Goal: Register for event/course

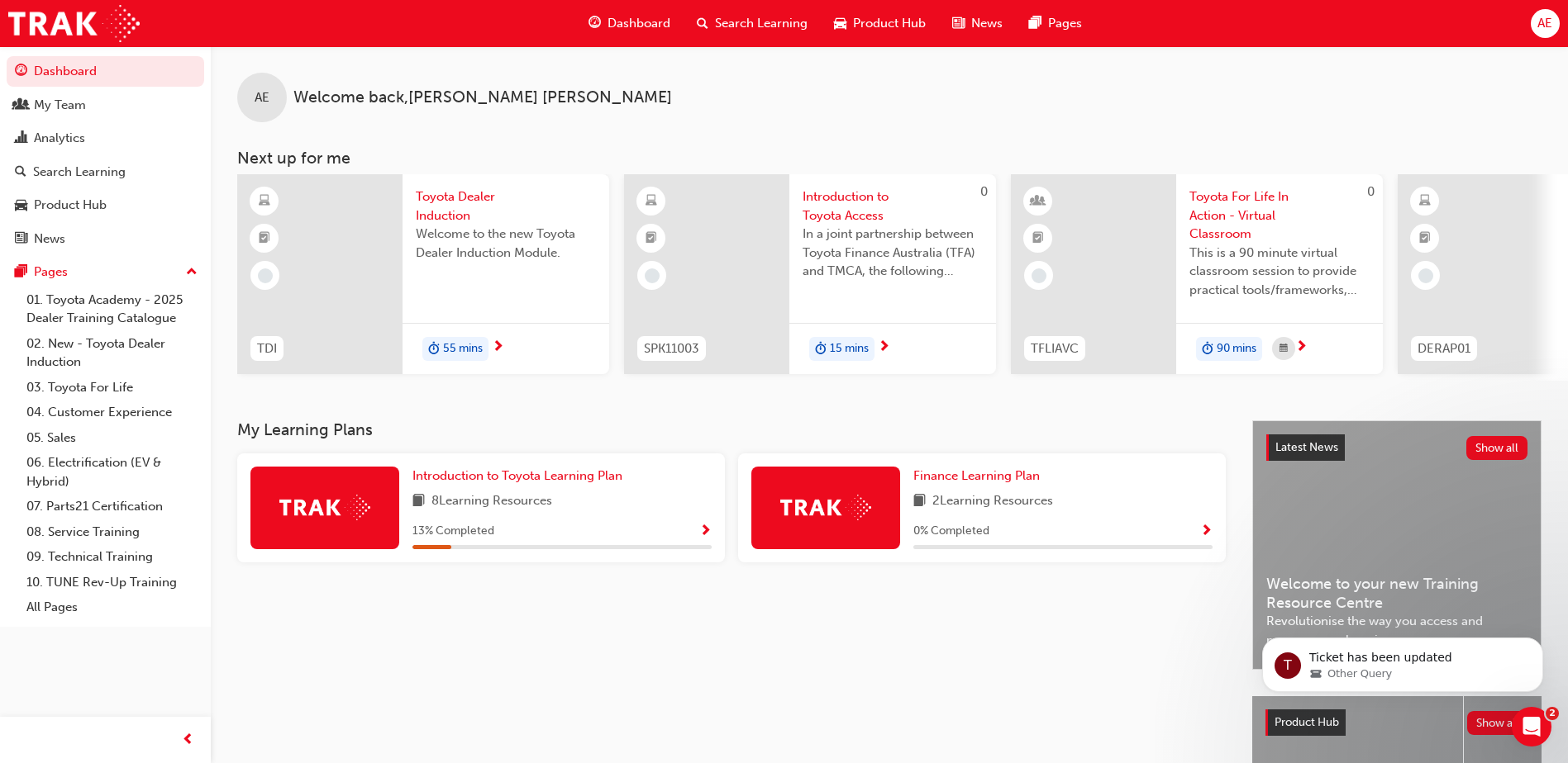
click at [1254, 200] on span "Toyota For Life In Action - Virtual Classroom" at bounding box center [1279, 216] width 180 height 56
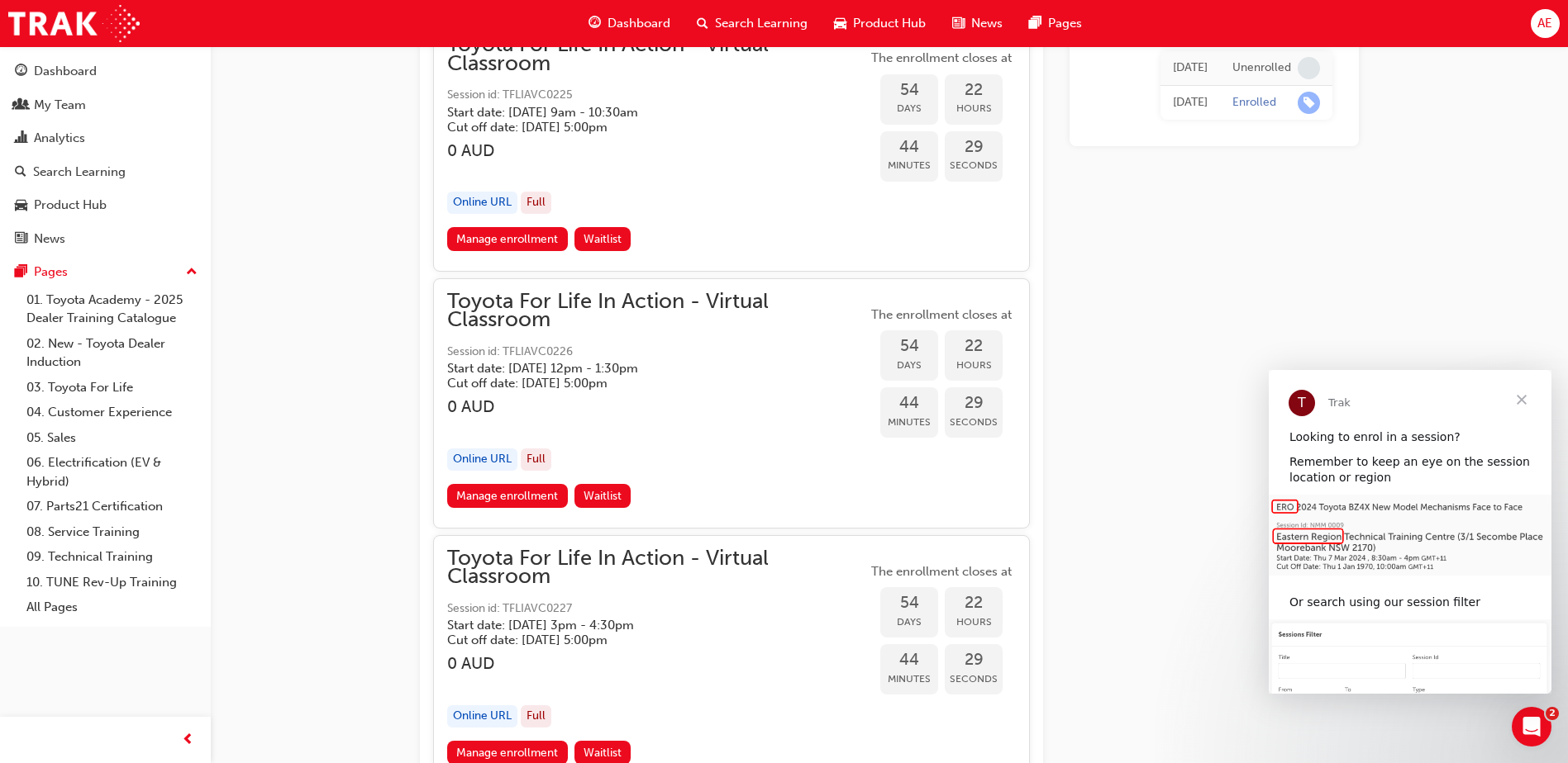
scroll to position [18949, 0]
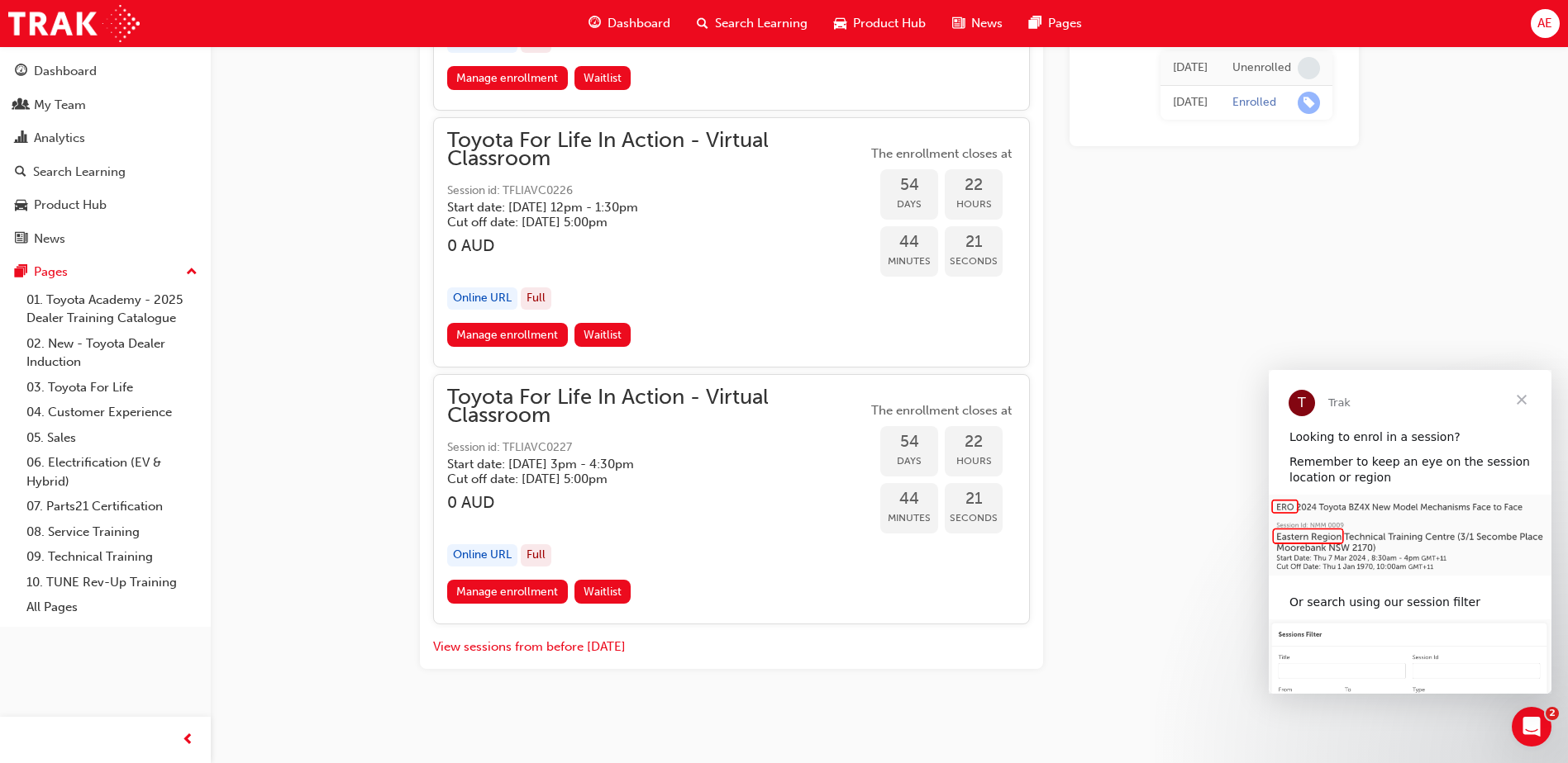
click at [1528, 400] on span "Close" at bounding box center [1522, 400] width 60 height 60
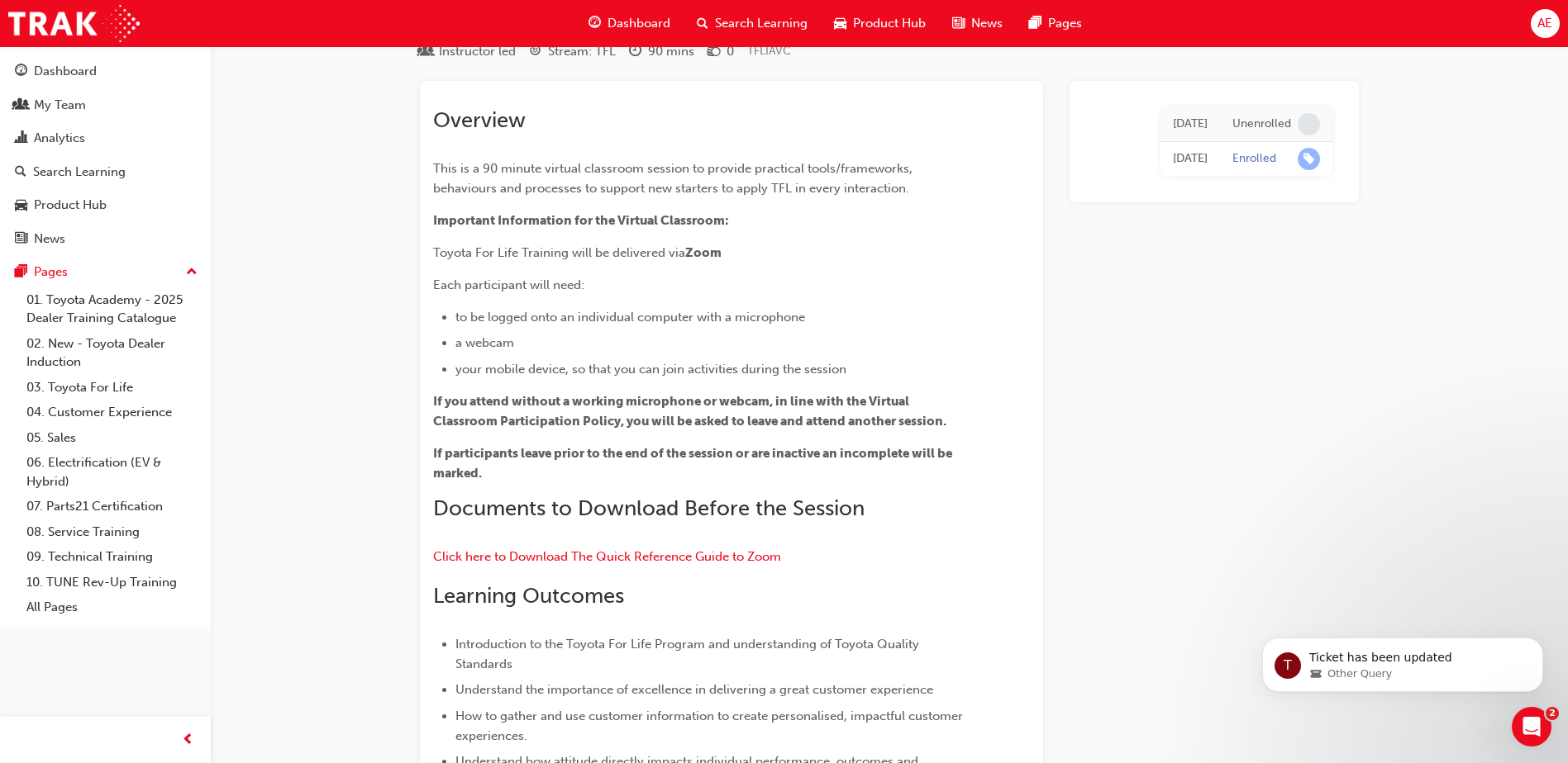
scroll to position [0, 0]
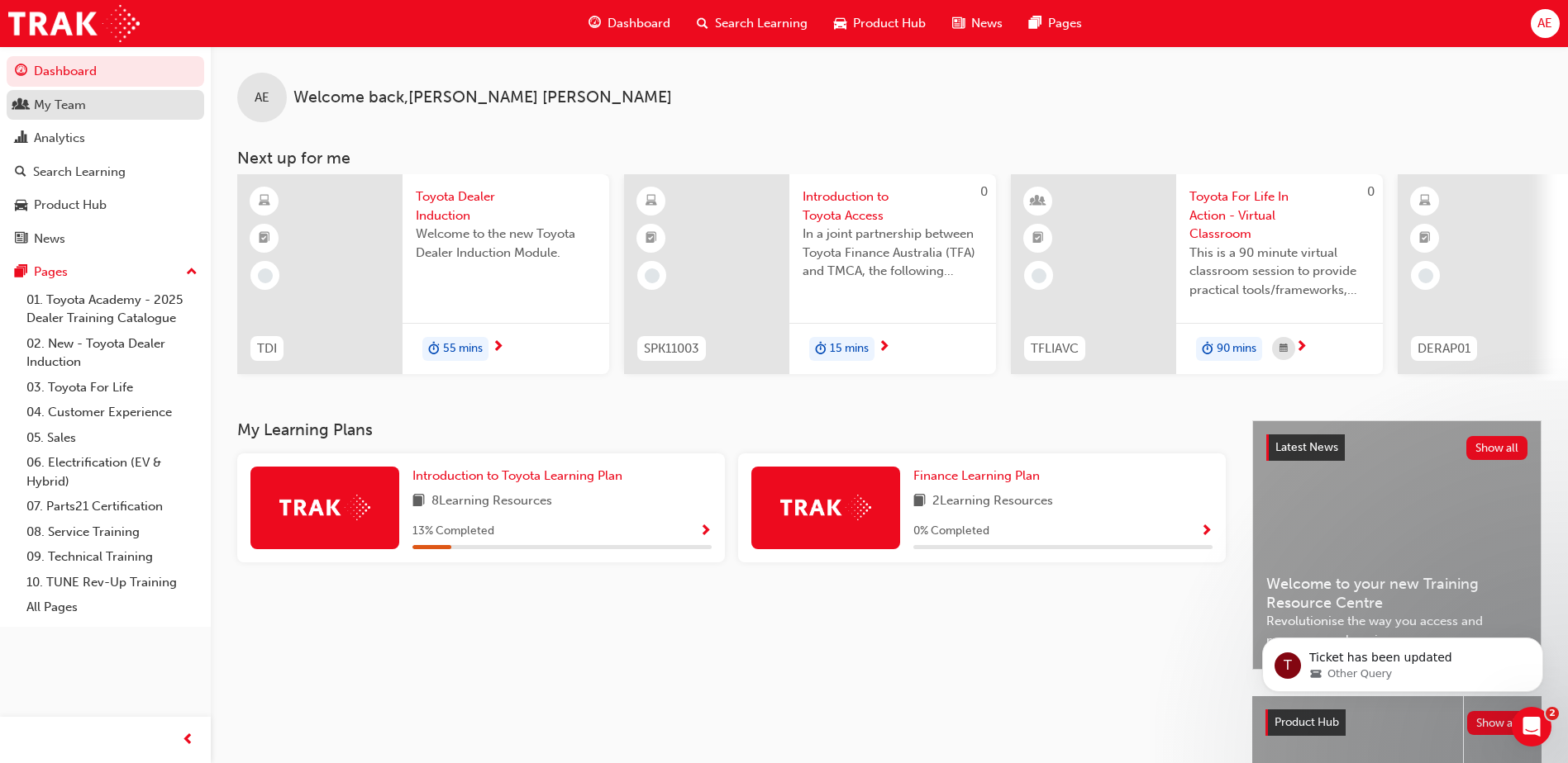
click at [66, 110] on div "My Team" at bounding box center [60, 105] width 52 height 19
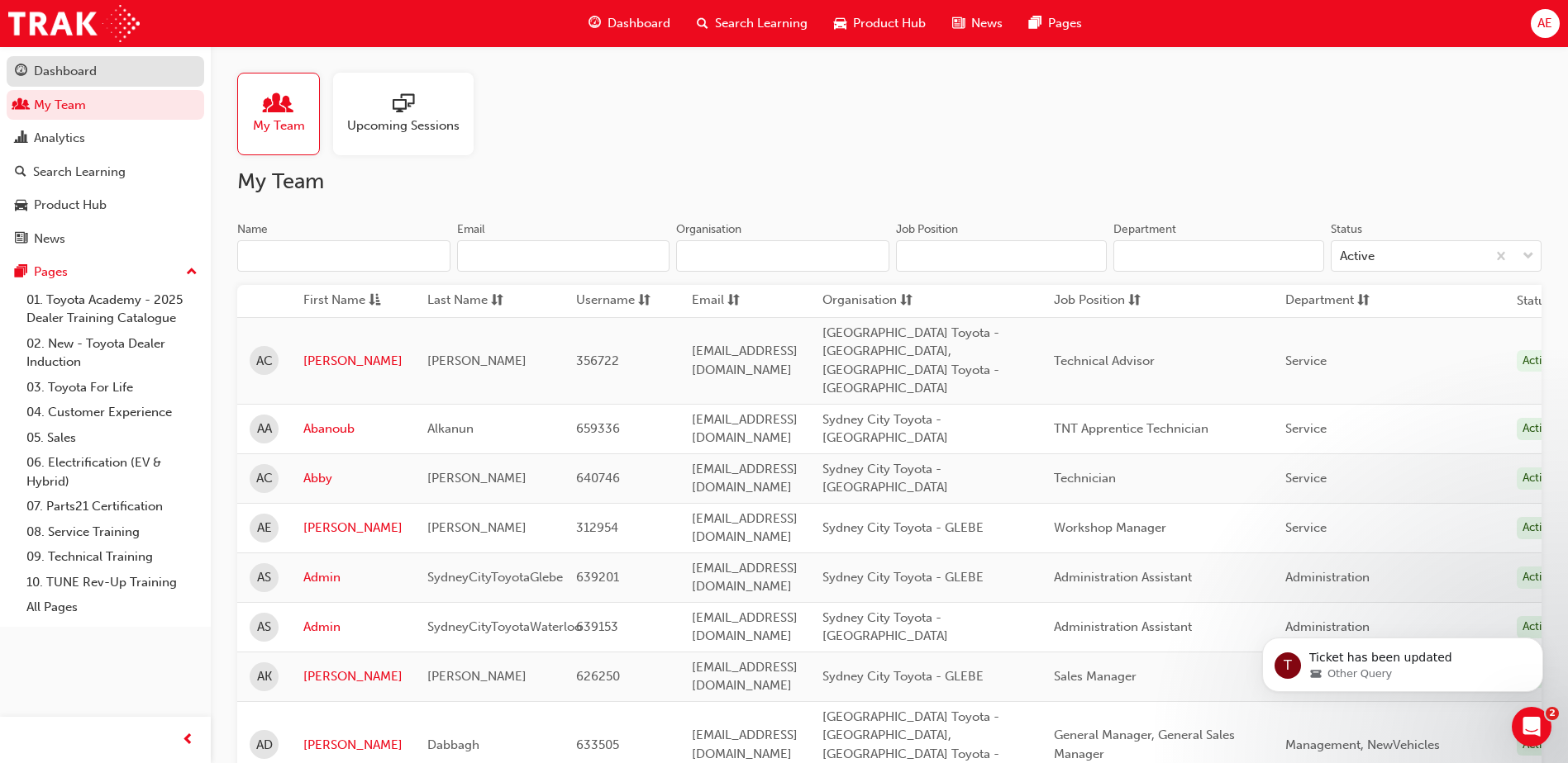
click at [70, 66] on div "Dashboard" at bounding box center [65, 71] width 63 height 19
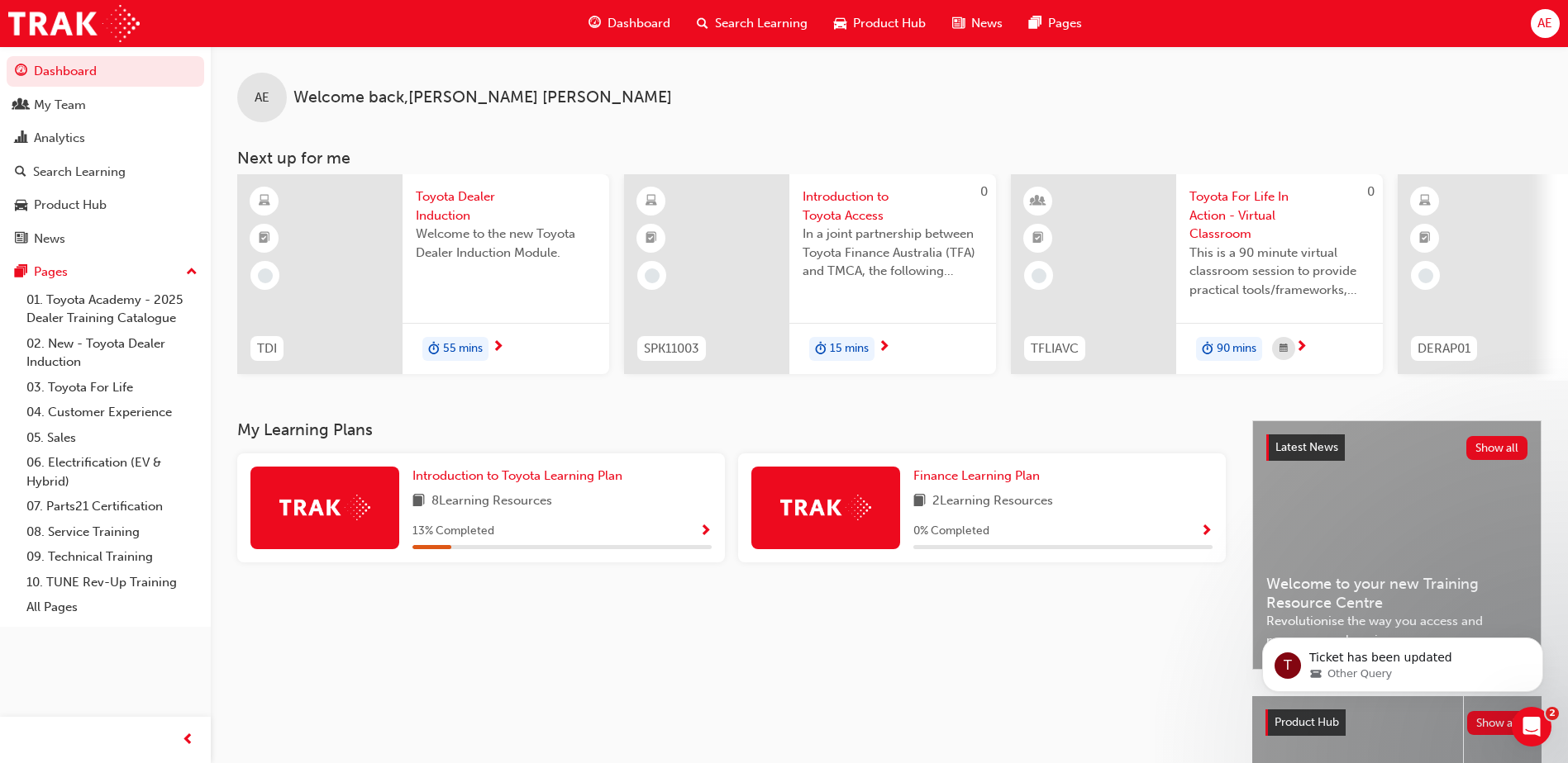
click at [771, 21] on span "Search Learning" at bounding box center [761, 24] width 93 height 19
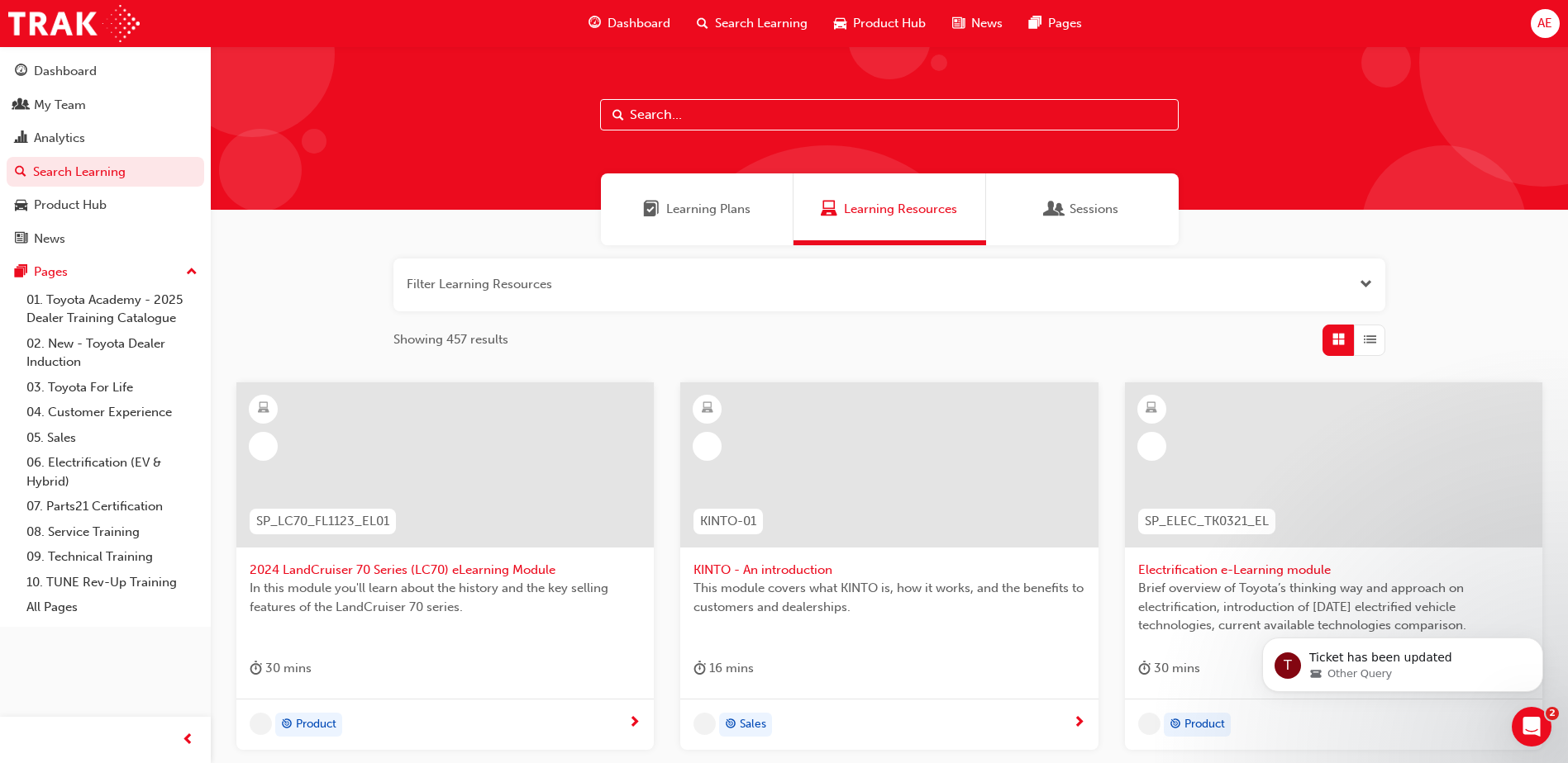
click at [785, 118] on input "text" at bounding box center [890, 115] width 578 height 32
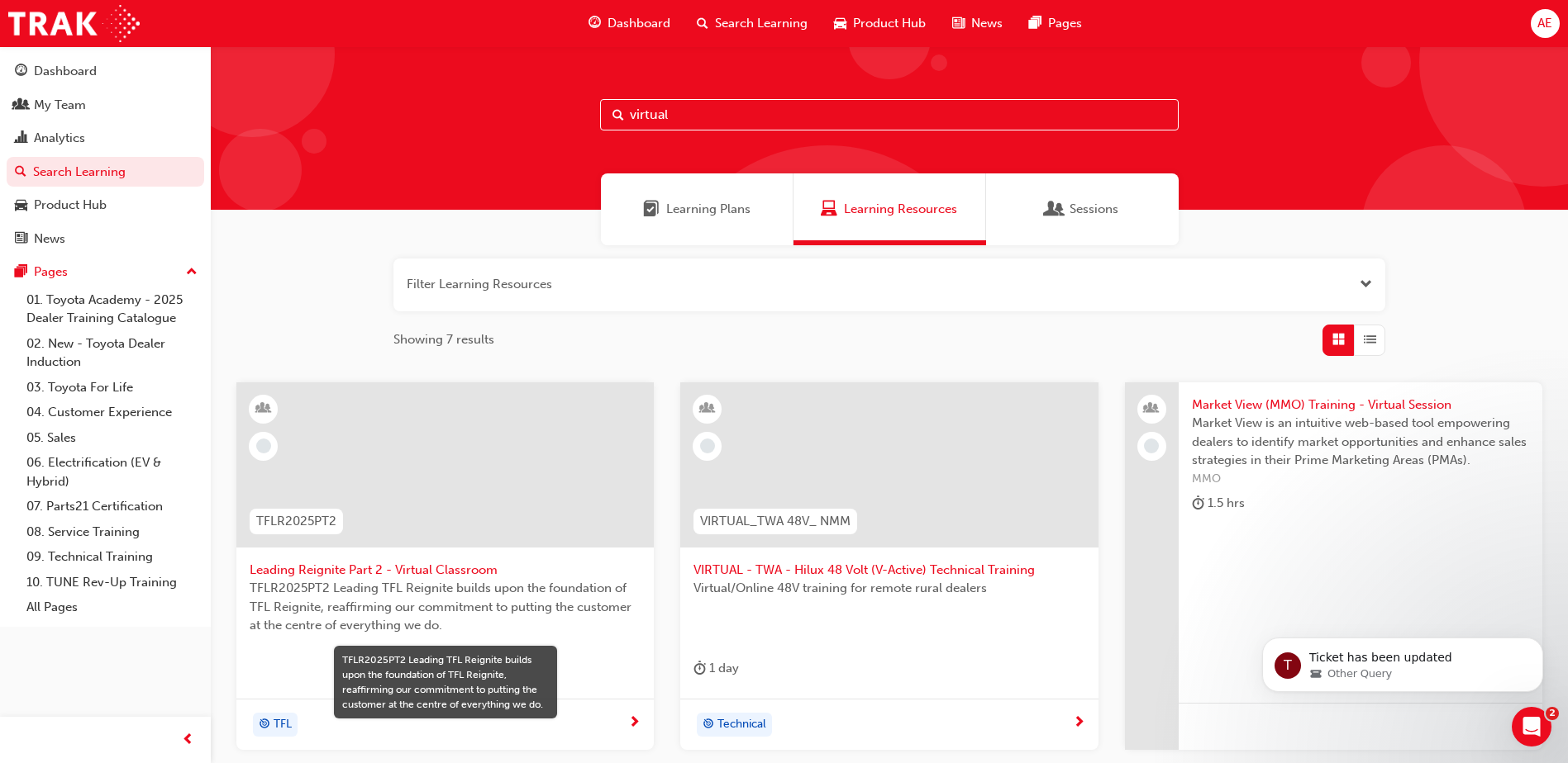
drag, startPoint x: 681, startPoint y: 110, endPoint x: 332, endPoint y: 105, distance: 349.0
click at [330, 105] on div "virtual" at bounding box center [890, 128] width 1357 height 164
click at [690, 115] on input "virtual" at bounding box center [890, 115] width 578 height 32
drag, startPoint x: 693, startPoint y: 116, endPoint x: 426, endPoint y: 117, distance: 267.0
click at [426, 117] on div "virtual" at bounding box center [890, 128] width 1357 height 164
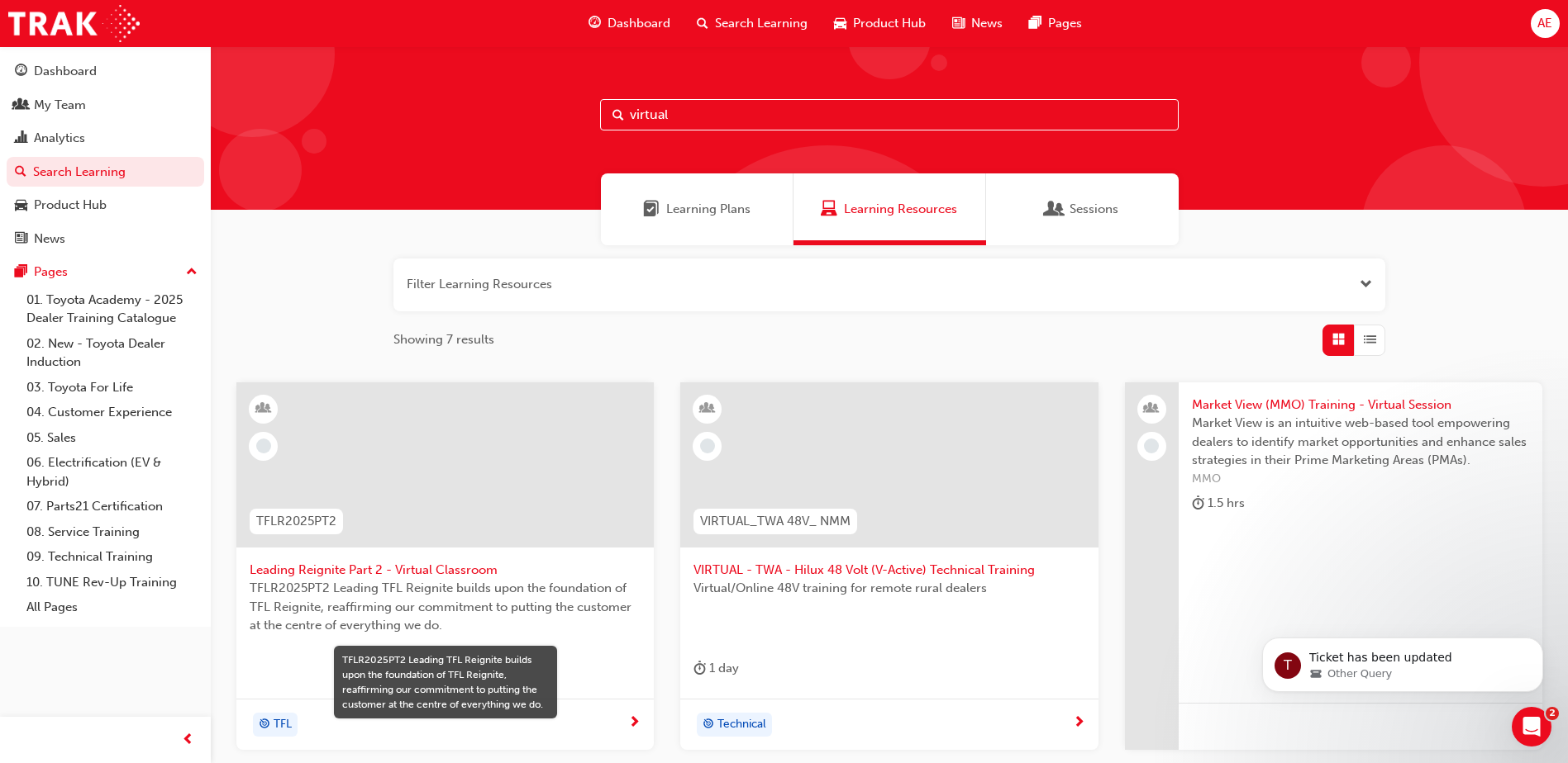
paste input "TFLIAVC"
type input "TFLIAVC"
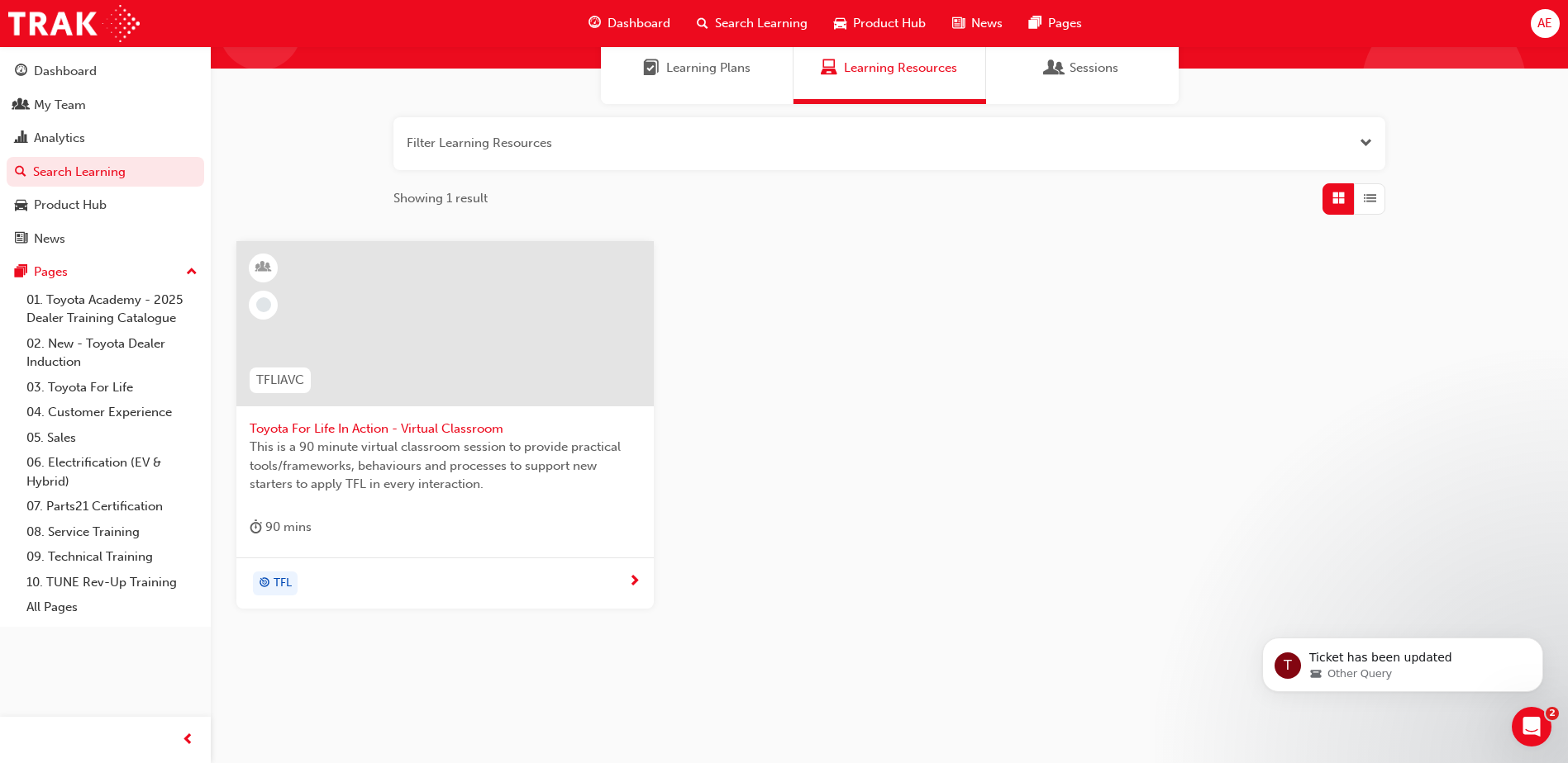
scroll to position [147, 0]
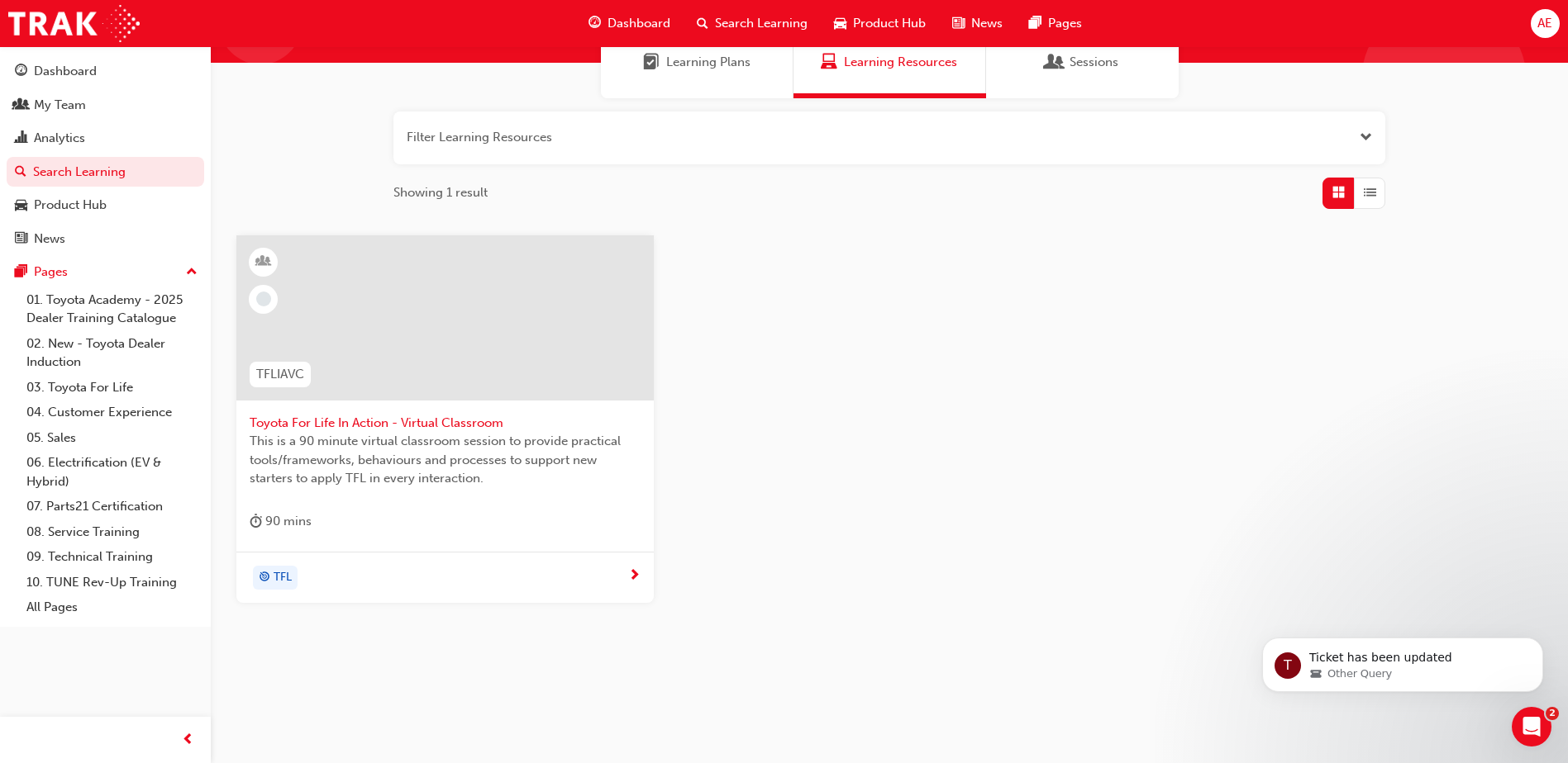
click at [354, 423] on span "Toyota For Life In Action - Virtual Classroom" at bounding box center [445, 424] width 391 height 19
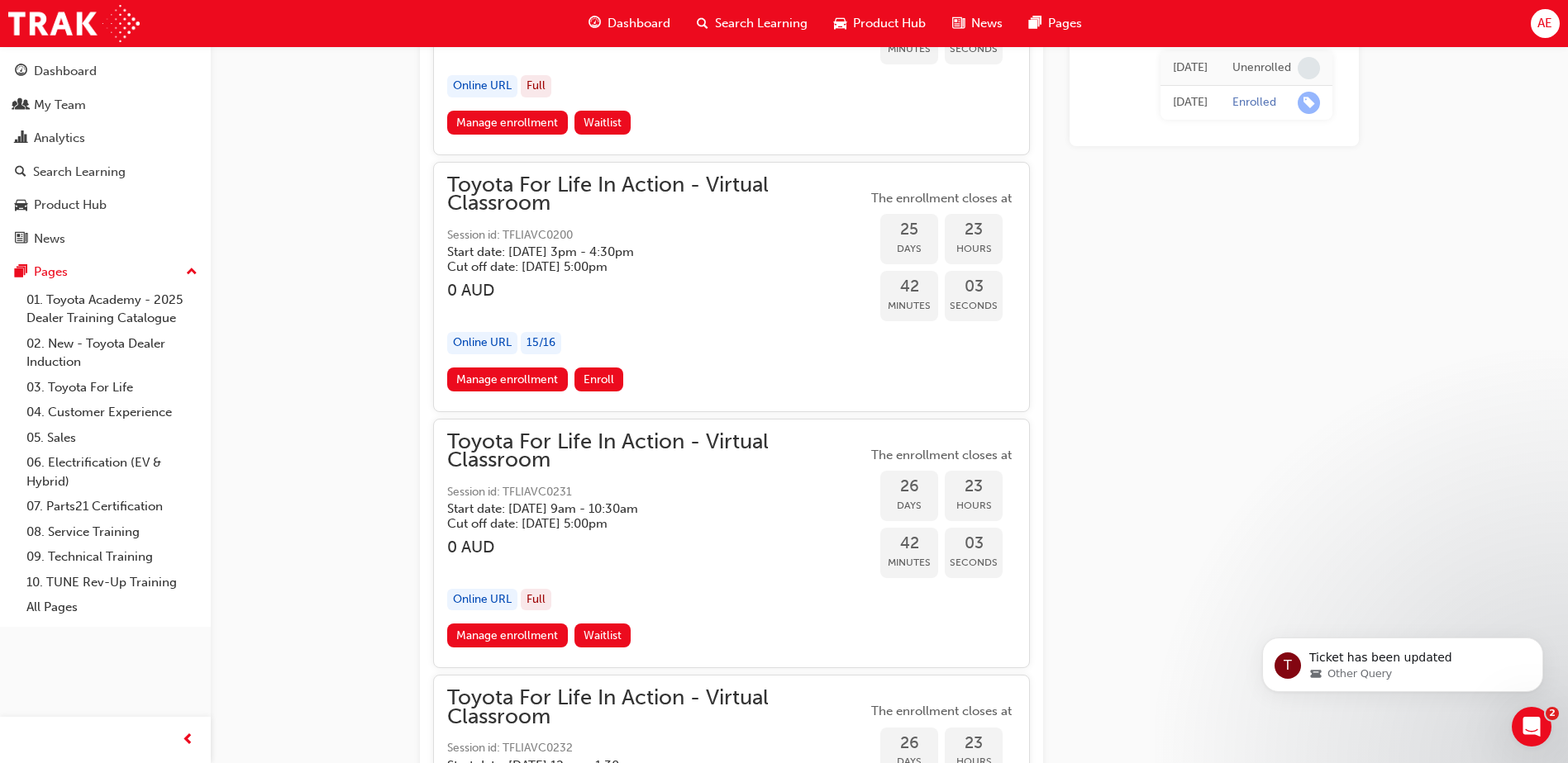
scroll to position [10148, 0]
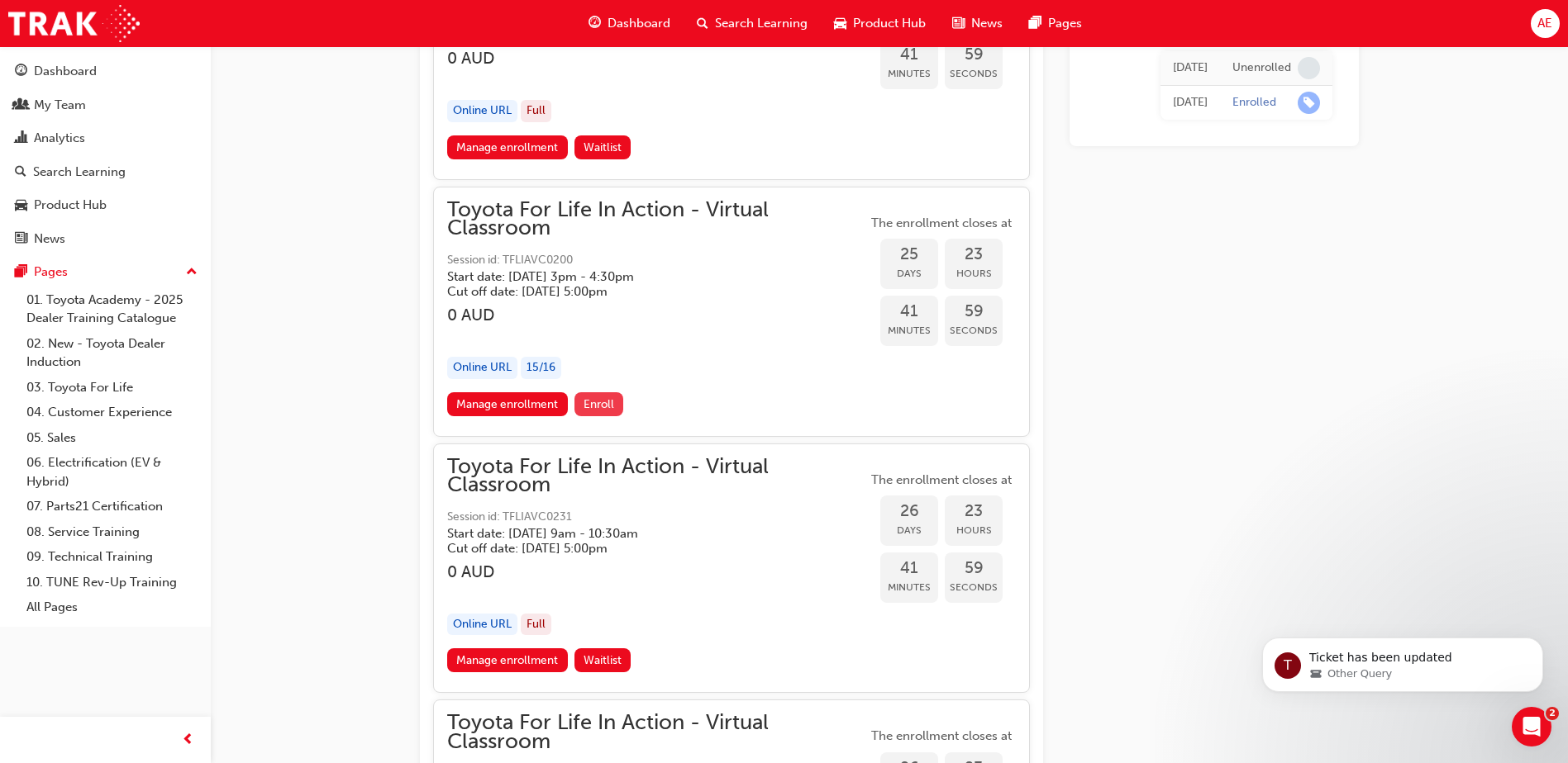
click at [593, 403] on span "Enroll" at bounding box center [598, 404] width 31 height 14
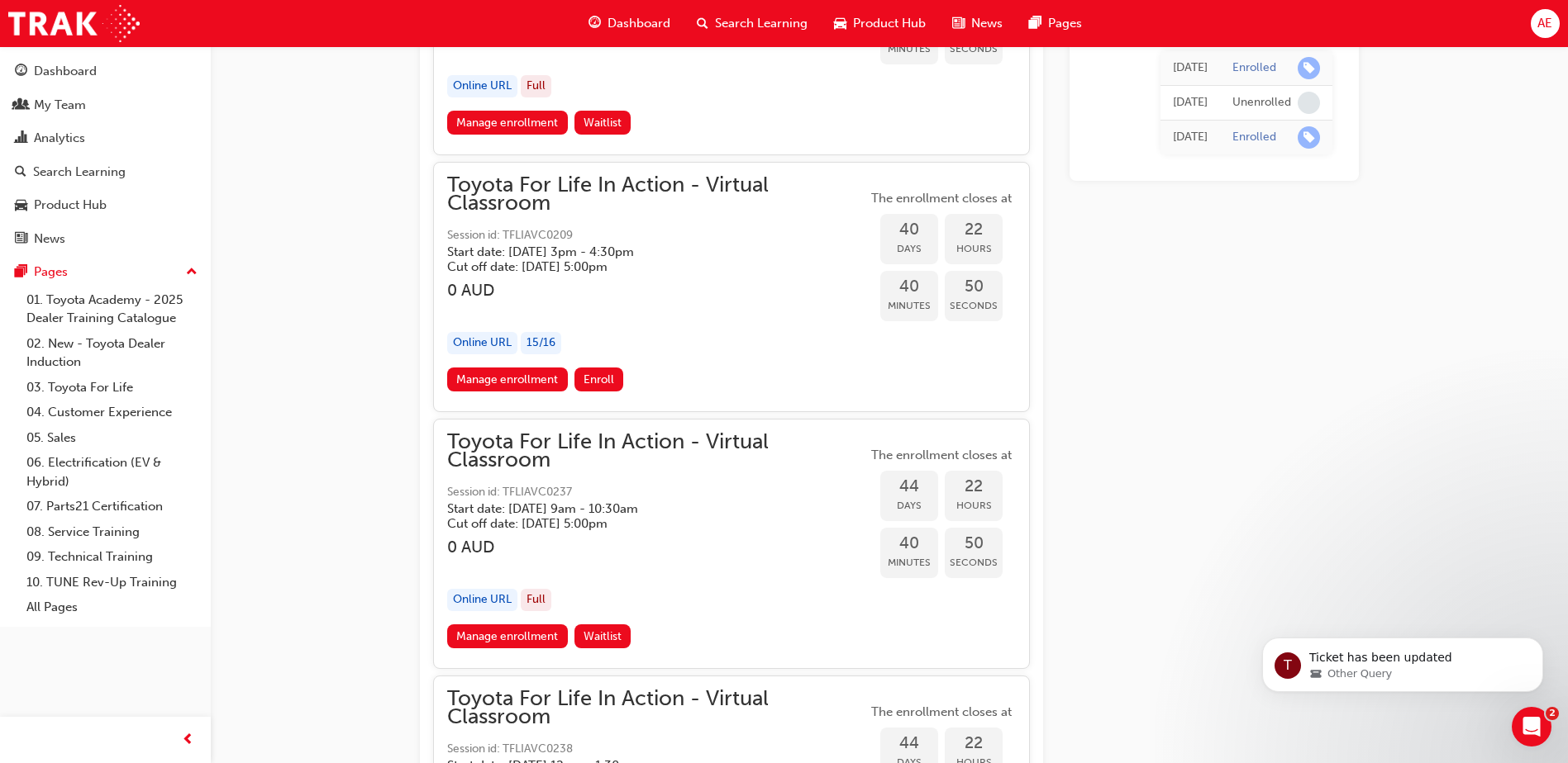
scroll to position [13253, 0]
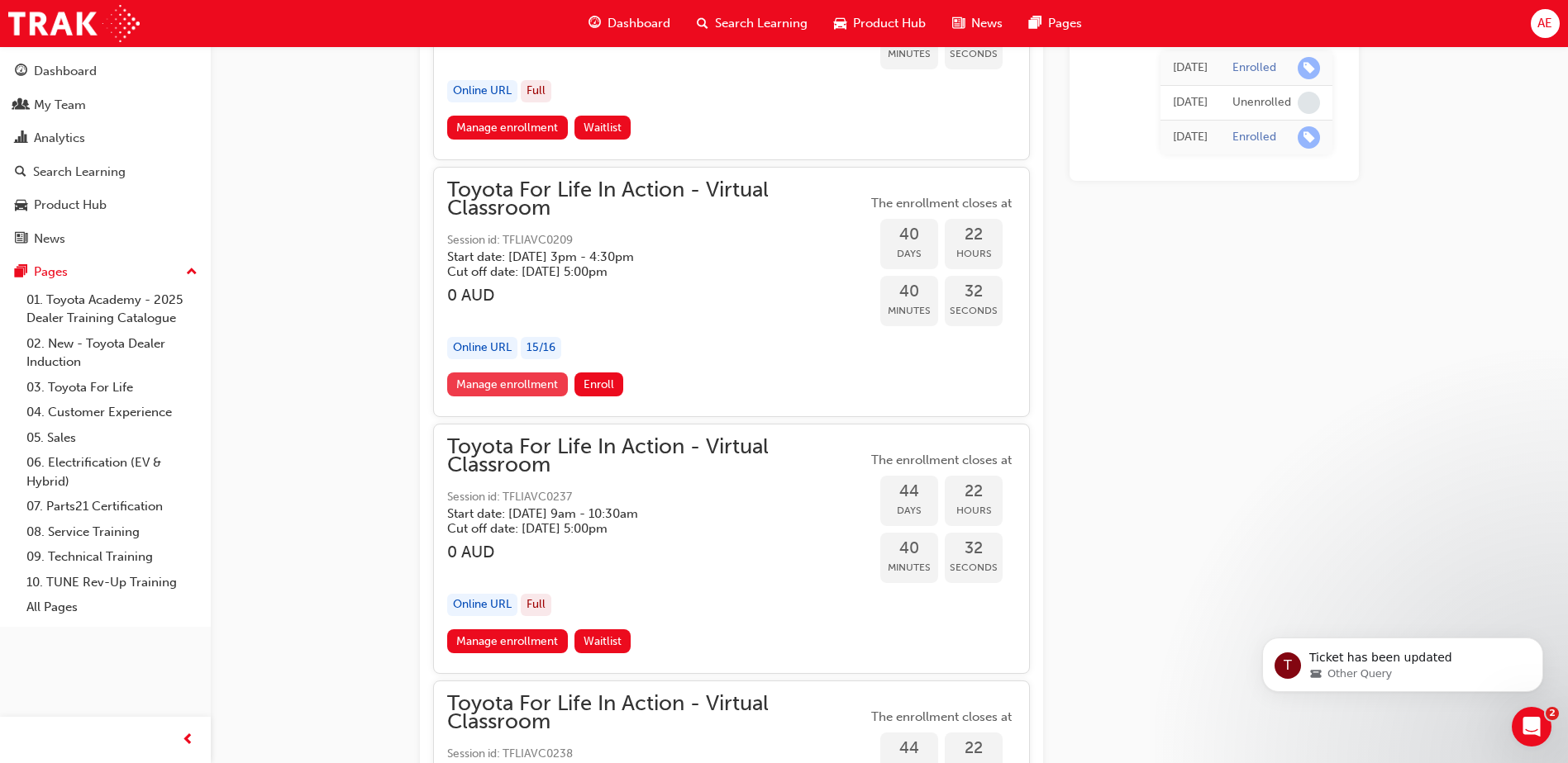
click at [528, 388] on link "Manage enrollment" at bounding box center [507, 384] width 120 height 24
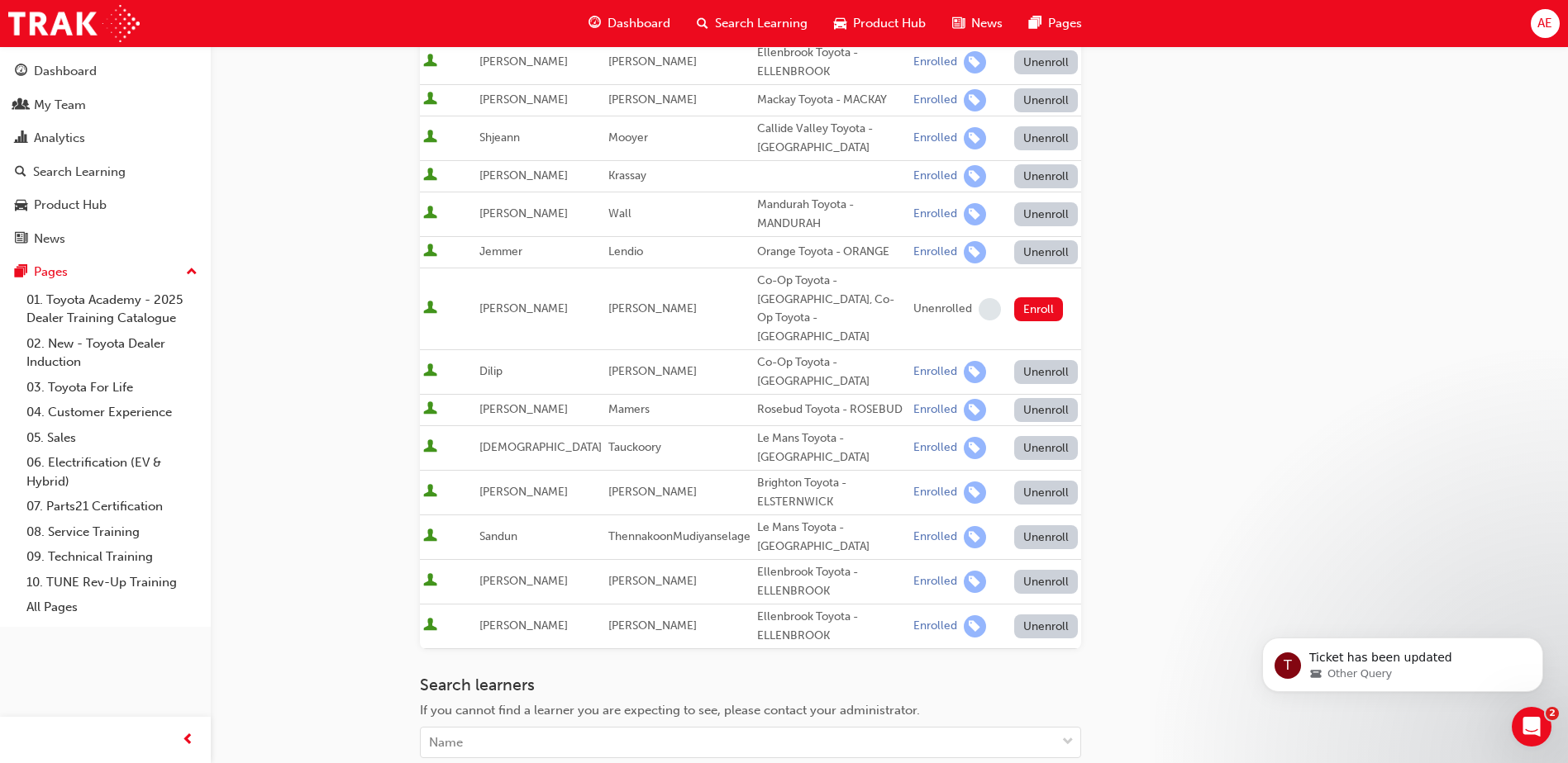
scroll to position [495, 0]
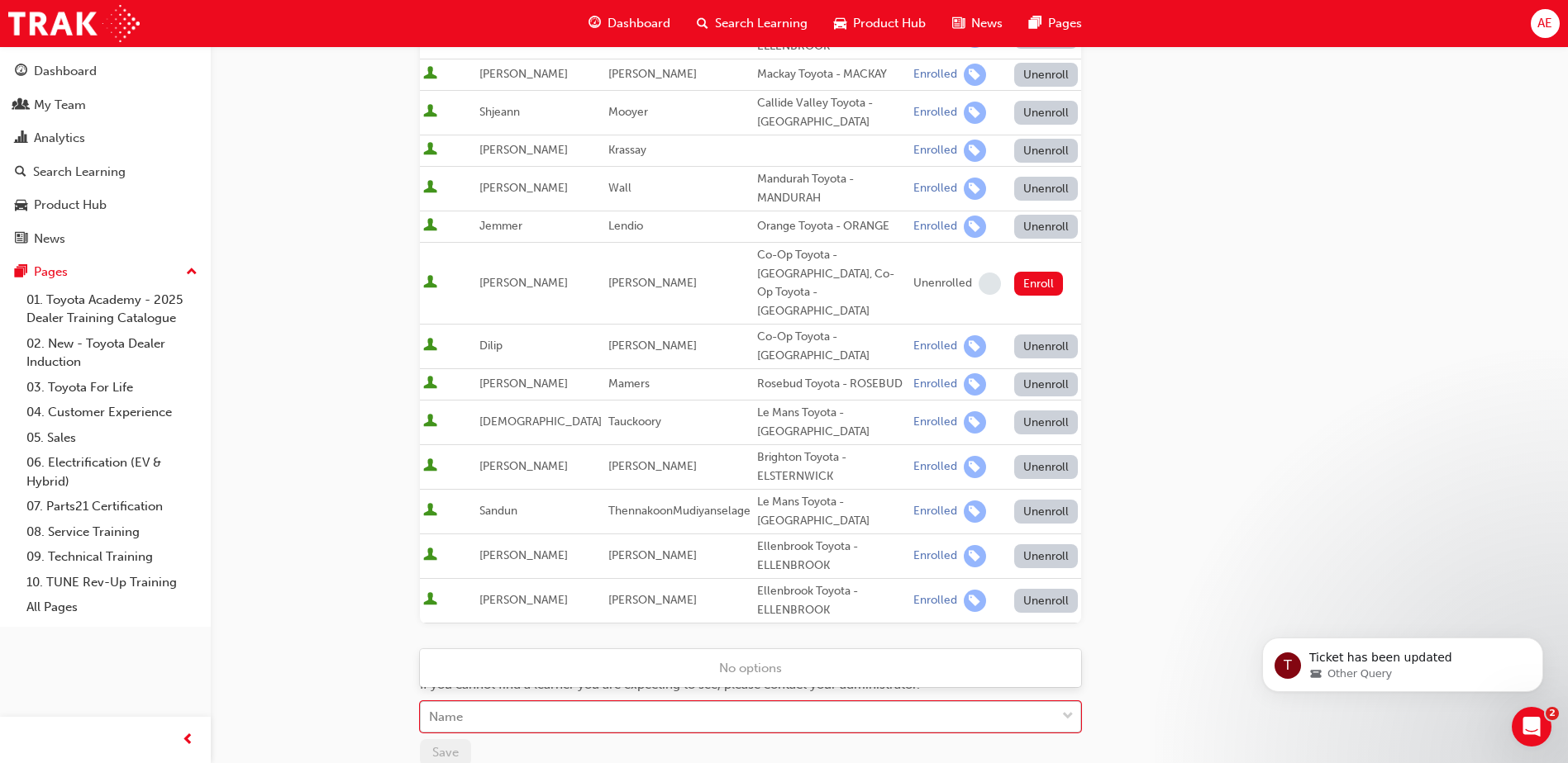
click at [562, 703] on div "Name" at bounding box center [737, 718] width 635 height 29
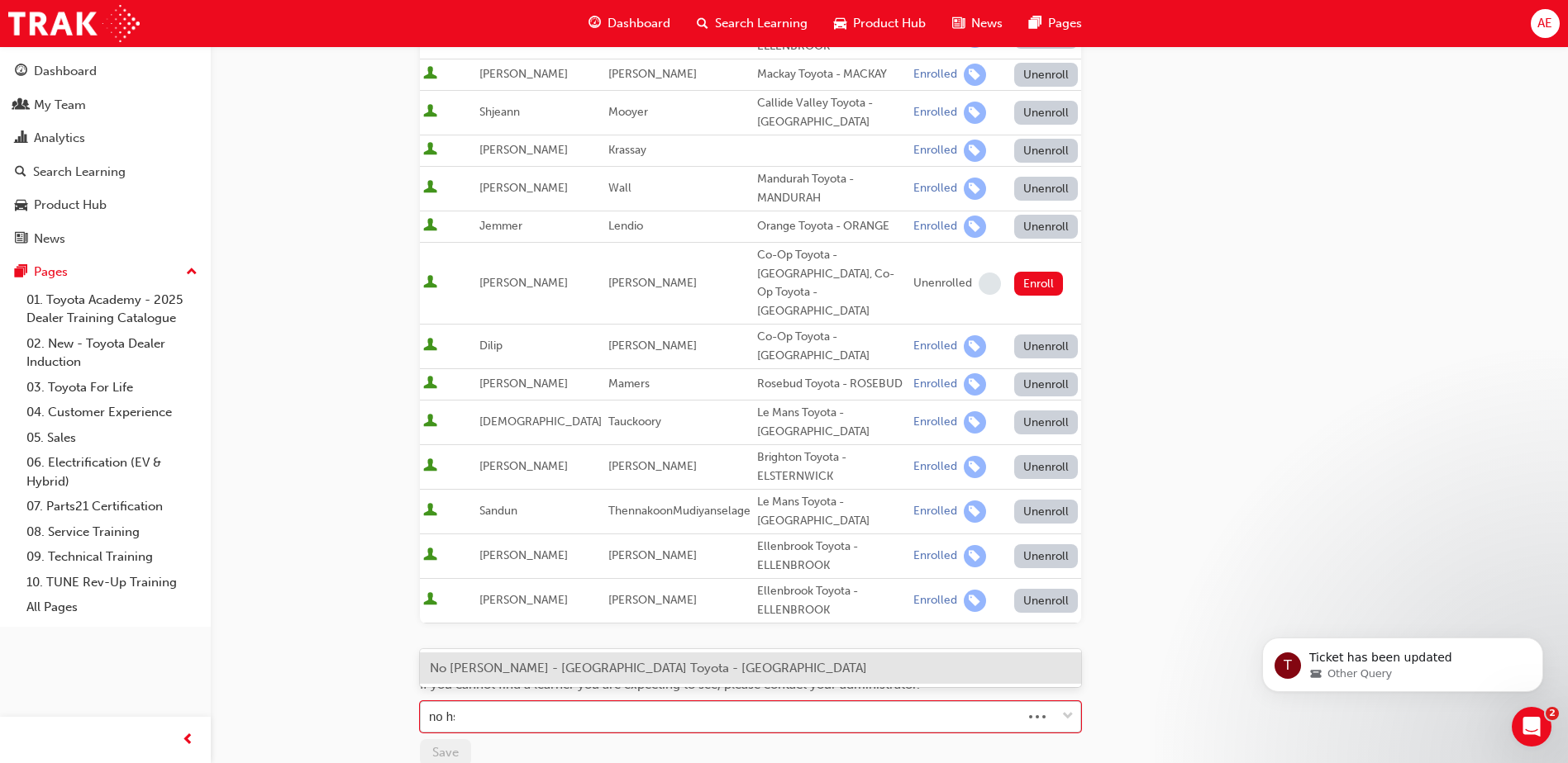
type input "no hsu"
click at [587, 674] on span "No Hsu - Sydney City Toyota - WATERLOO" at bounding box center [649, 668] width 438 height 14
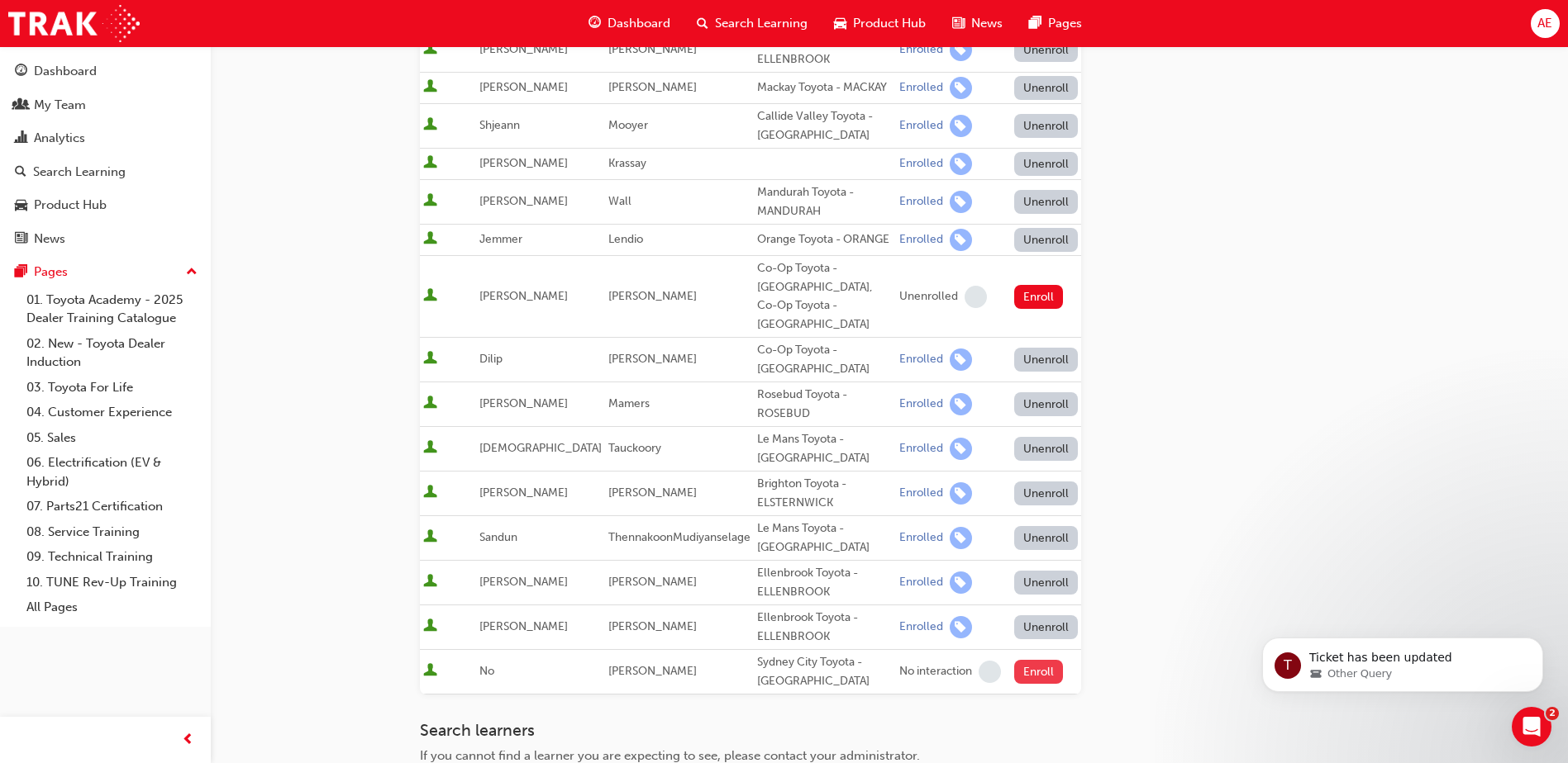
click at [1027, 660] on button "Enroll" at bounding box center [1038, 671] width 49 height 24
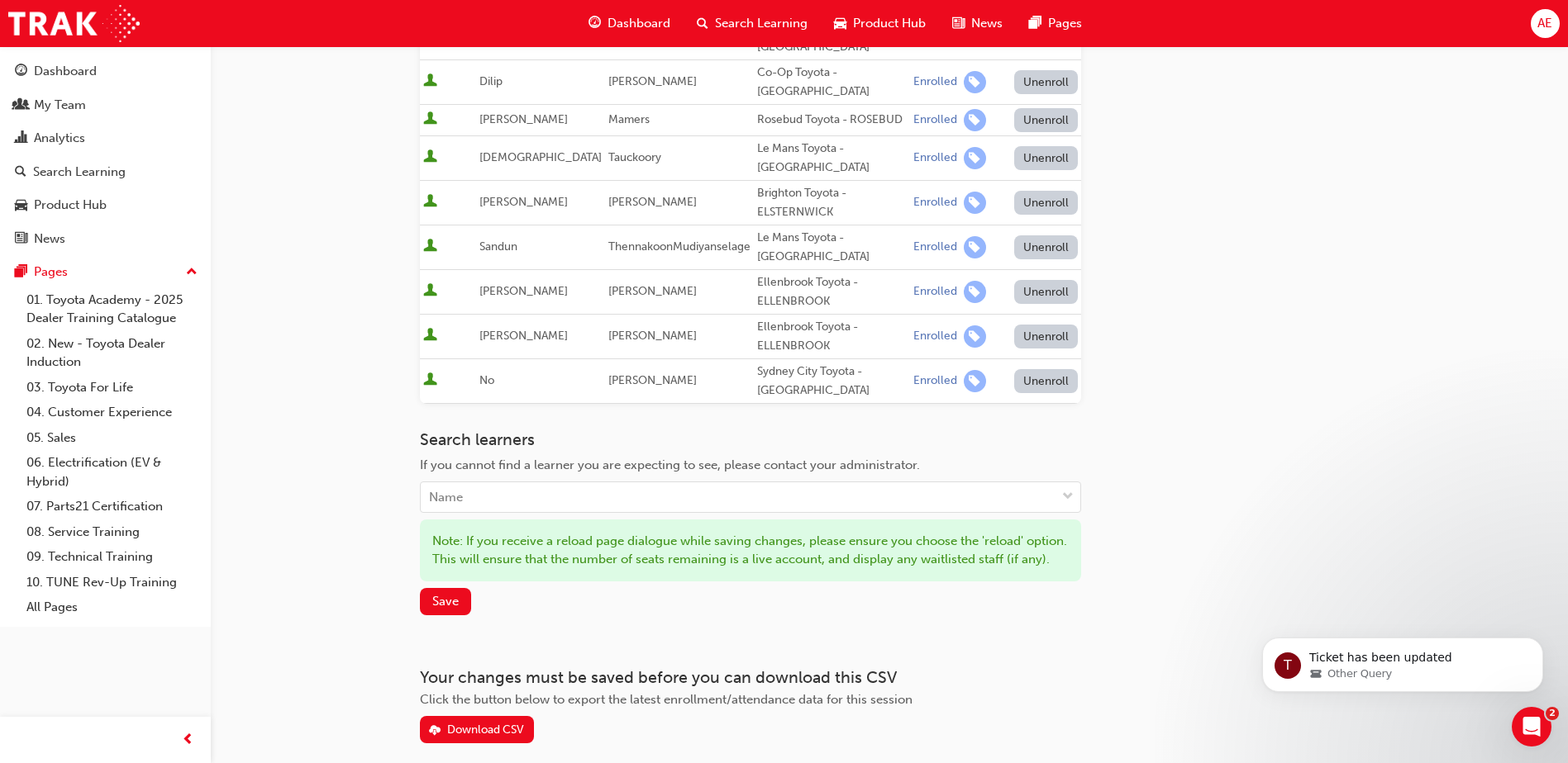
scroll to position [762, 0]
click at [444, 586] on button "Save" at bounding box center [445, 599] width 51 height 27
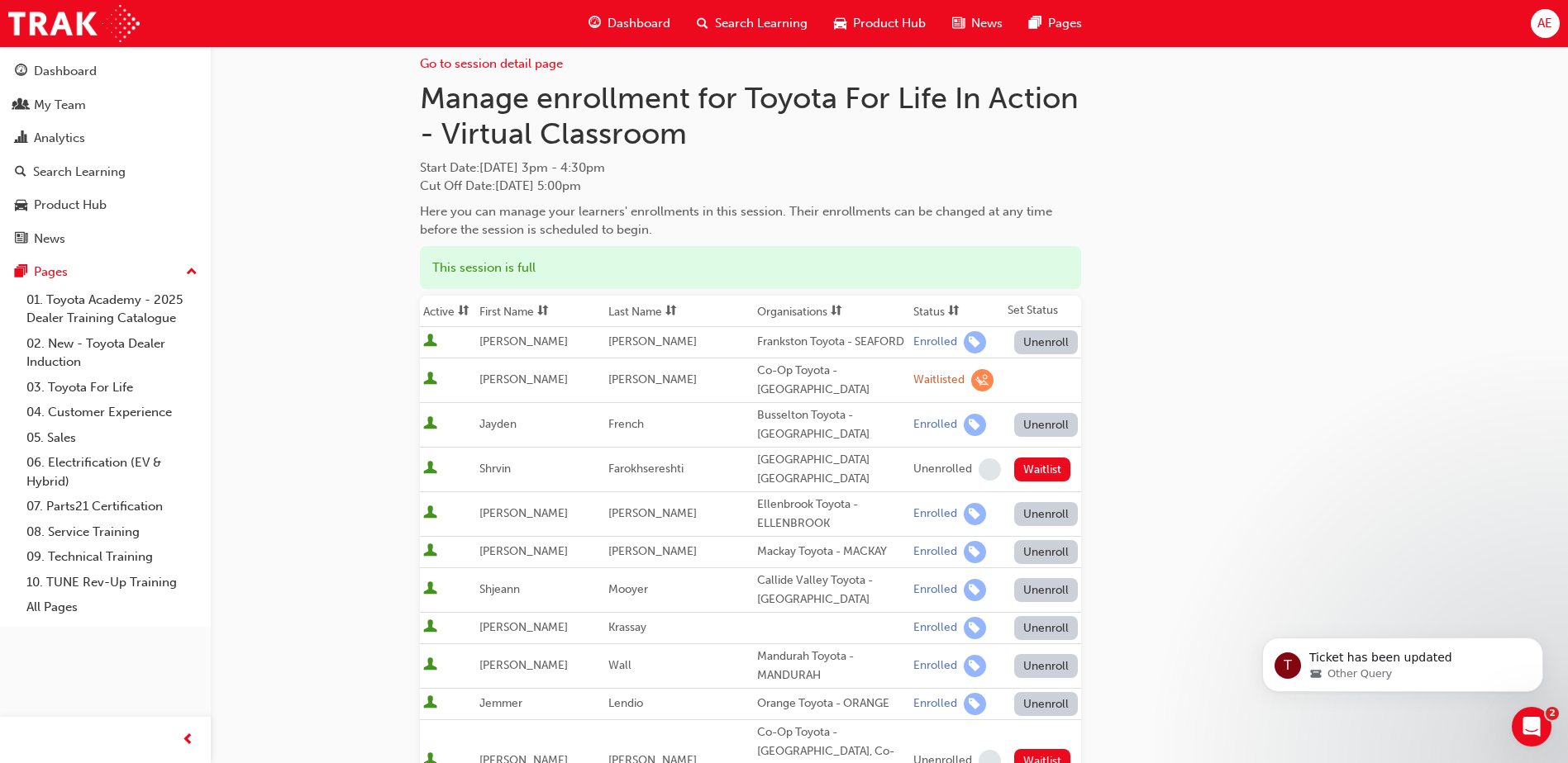
scroll to position [14, 0]
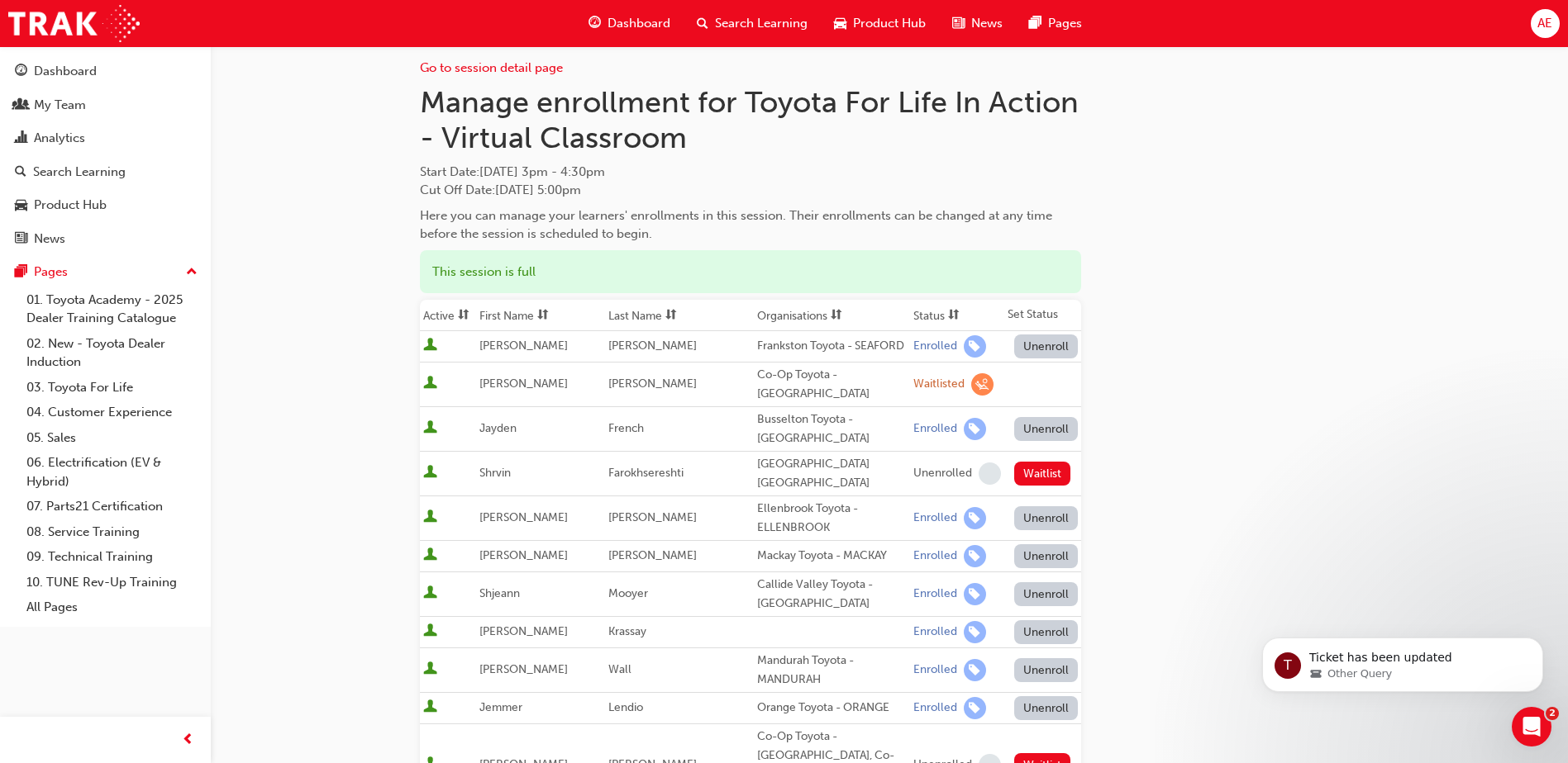
drag, startPoint x: 336, startPoint y: 312, endPoint x: 254, endPoint y: 170, distance: 164.0
click at [336, 310] on div "Go to session detail page Manage enrollment for Toyota For Life In Action - Vir…" at bounding box center [784, 750] width 1568 height 1529
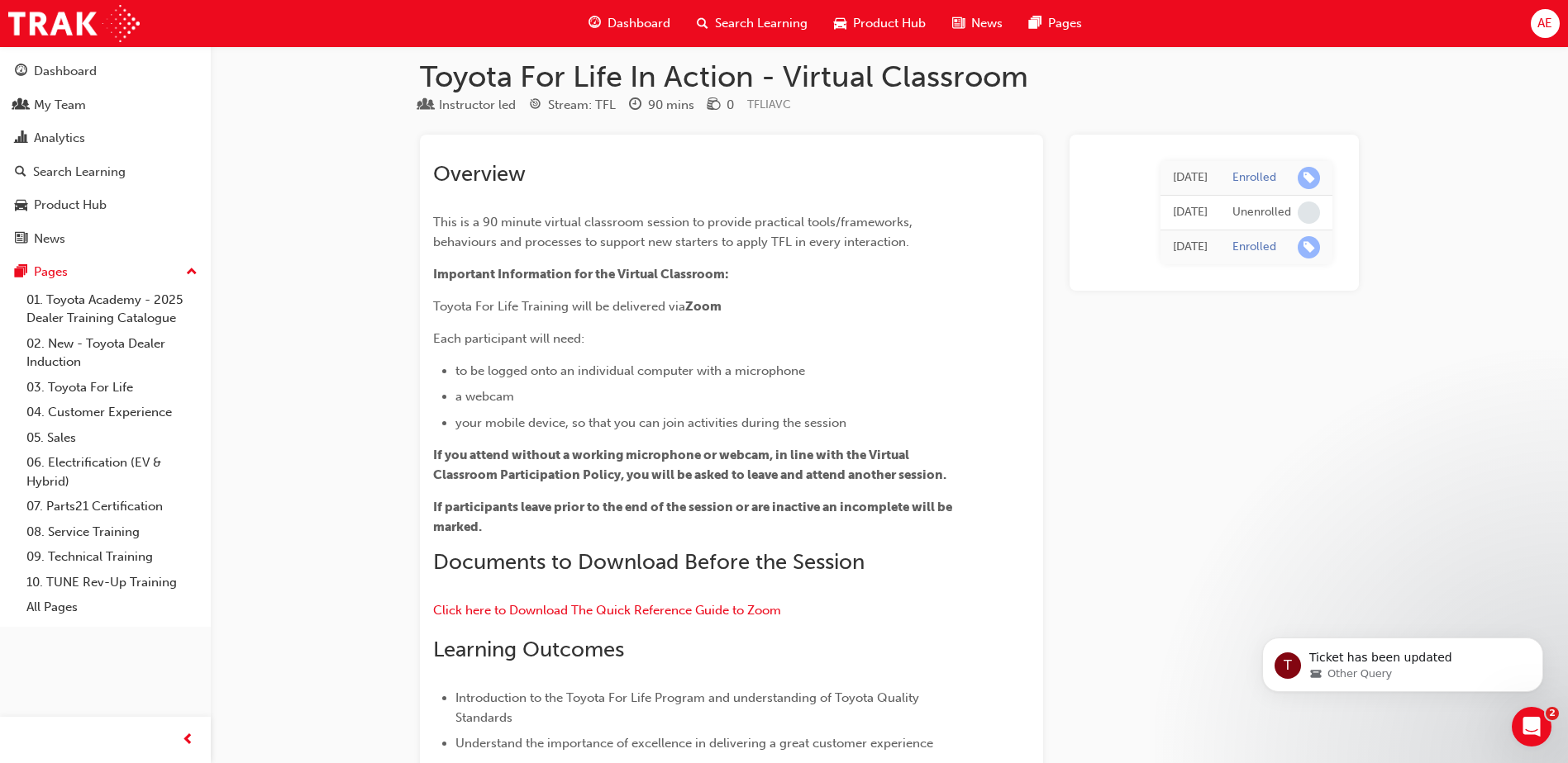
scroll to position [13253, 0]
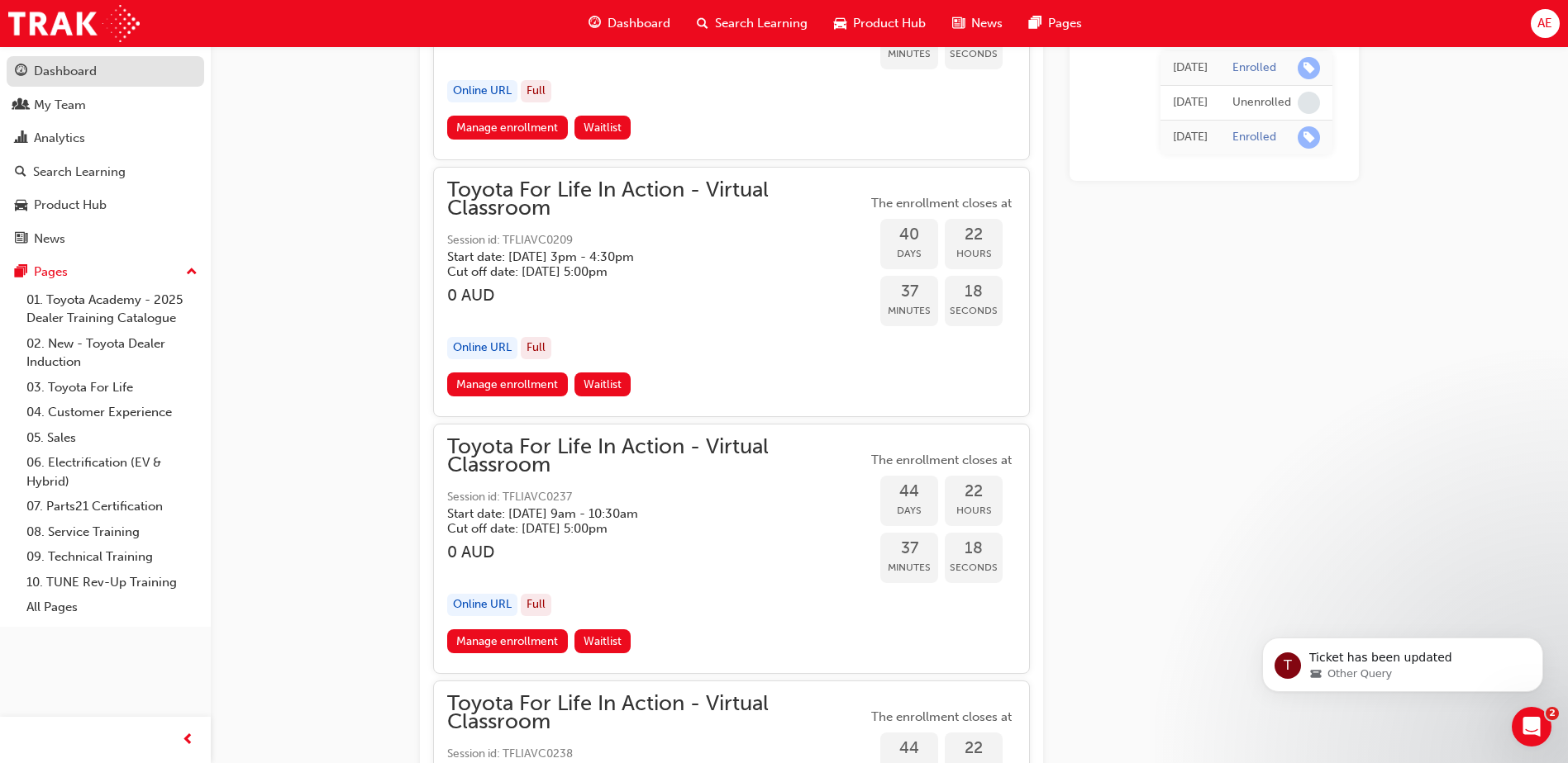
click at [61, 68] on div "Dashboard" at bounding box center [65, 71] width 63 height 19
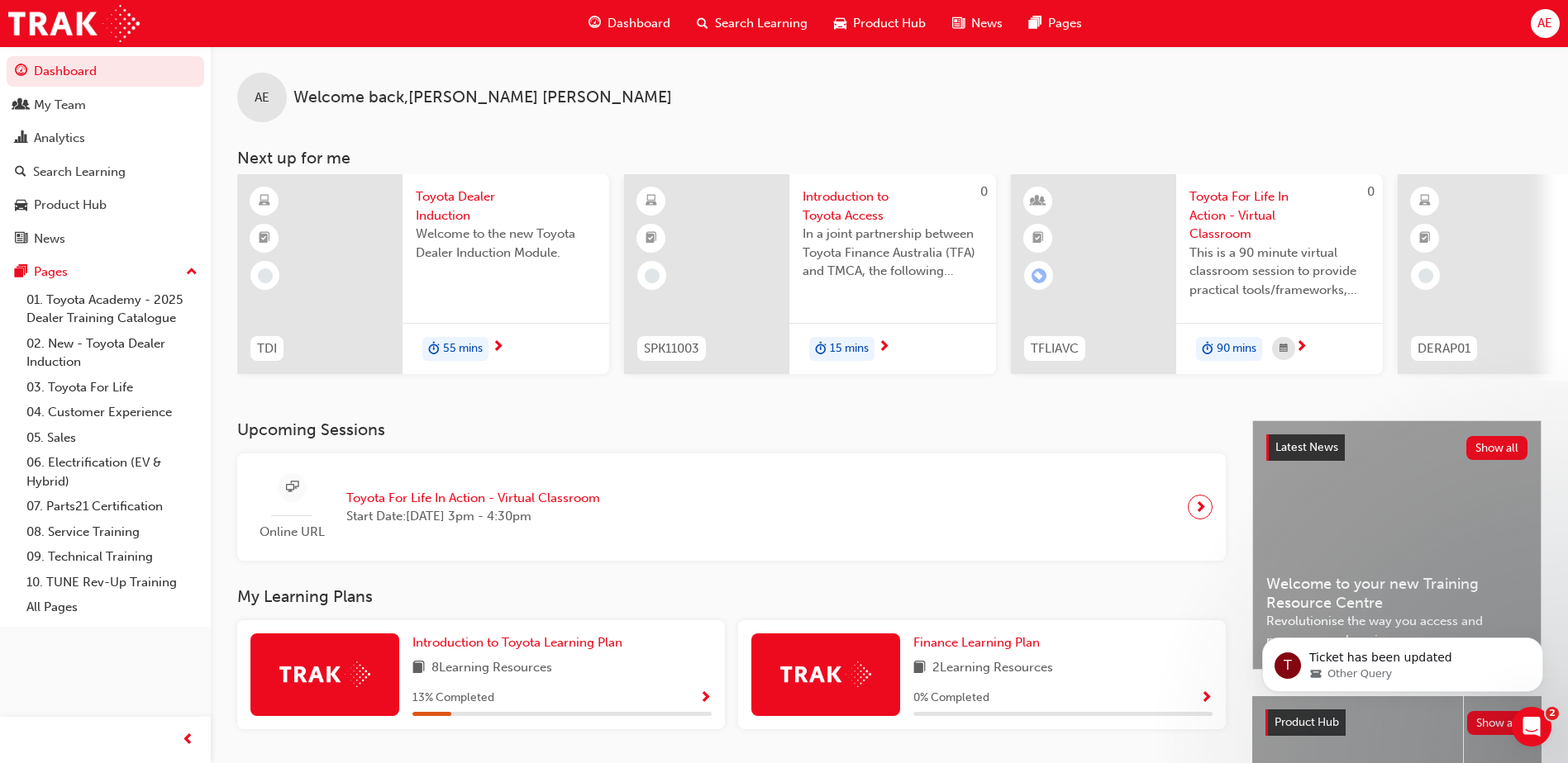
click at [760, 20] on span "Search Learning" at bounding box center [761, 24] width 93 height 19
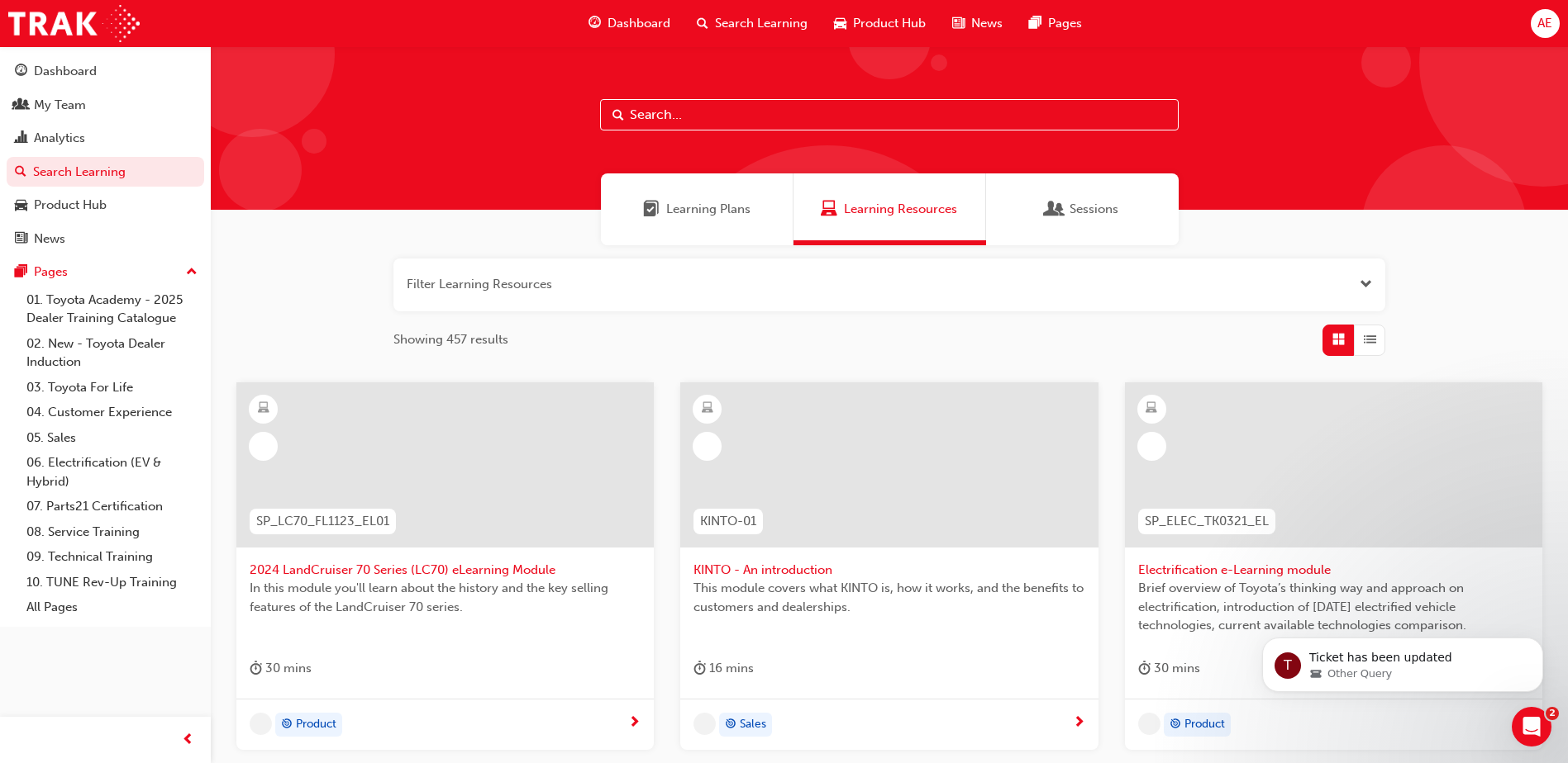
click at [733, 114] on input "text" at bounding box center [890, 115] width 578 height 32
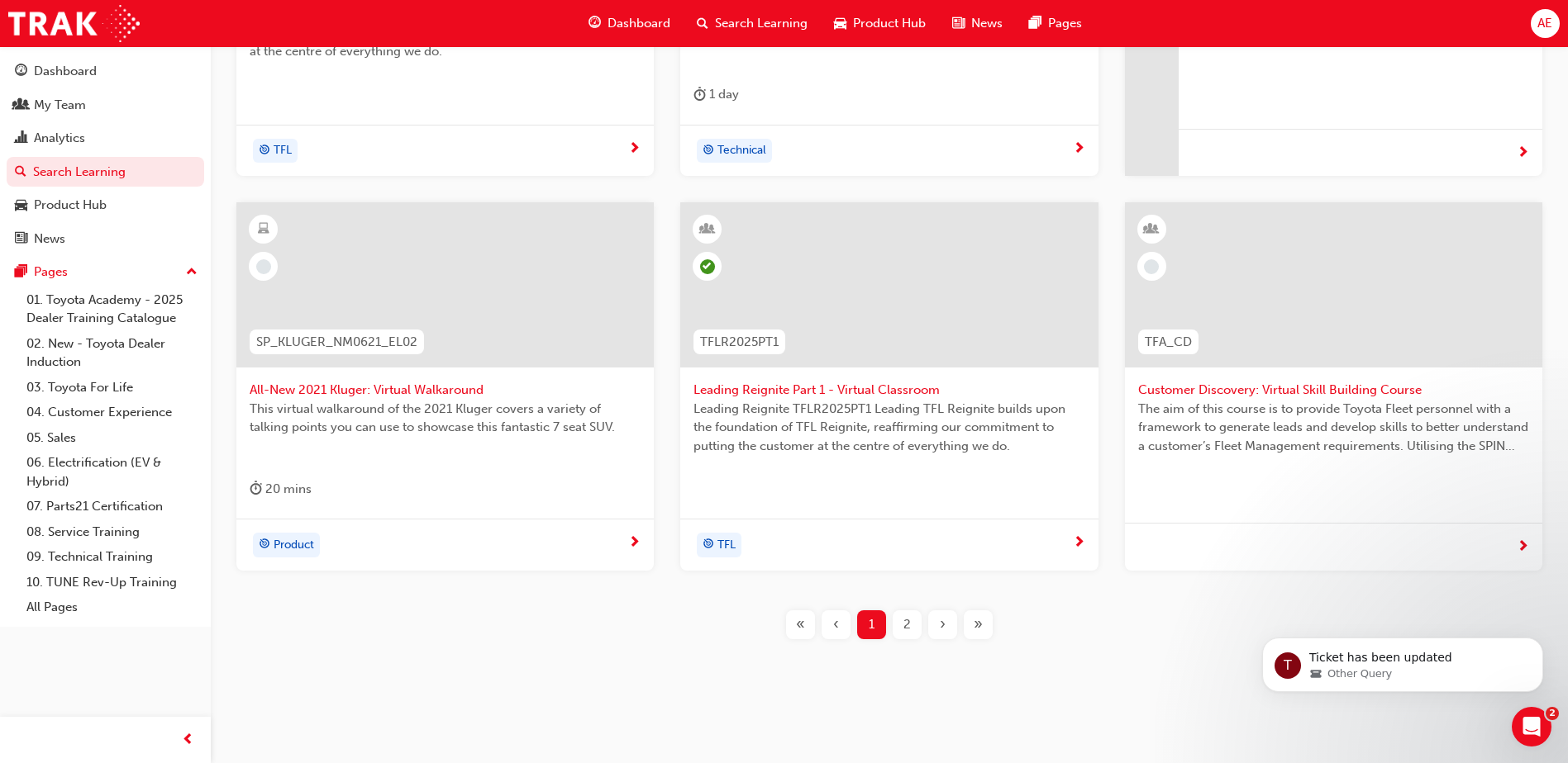
scroll to position [584, 0]
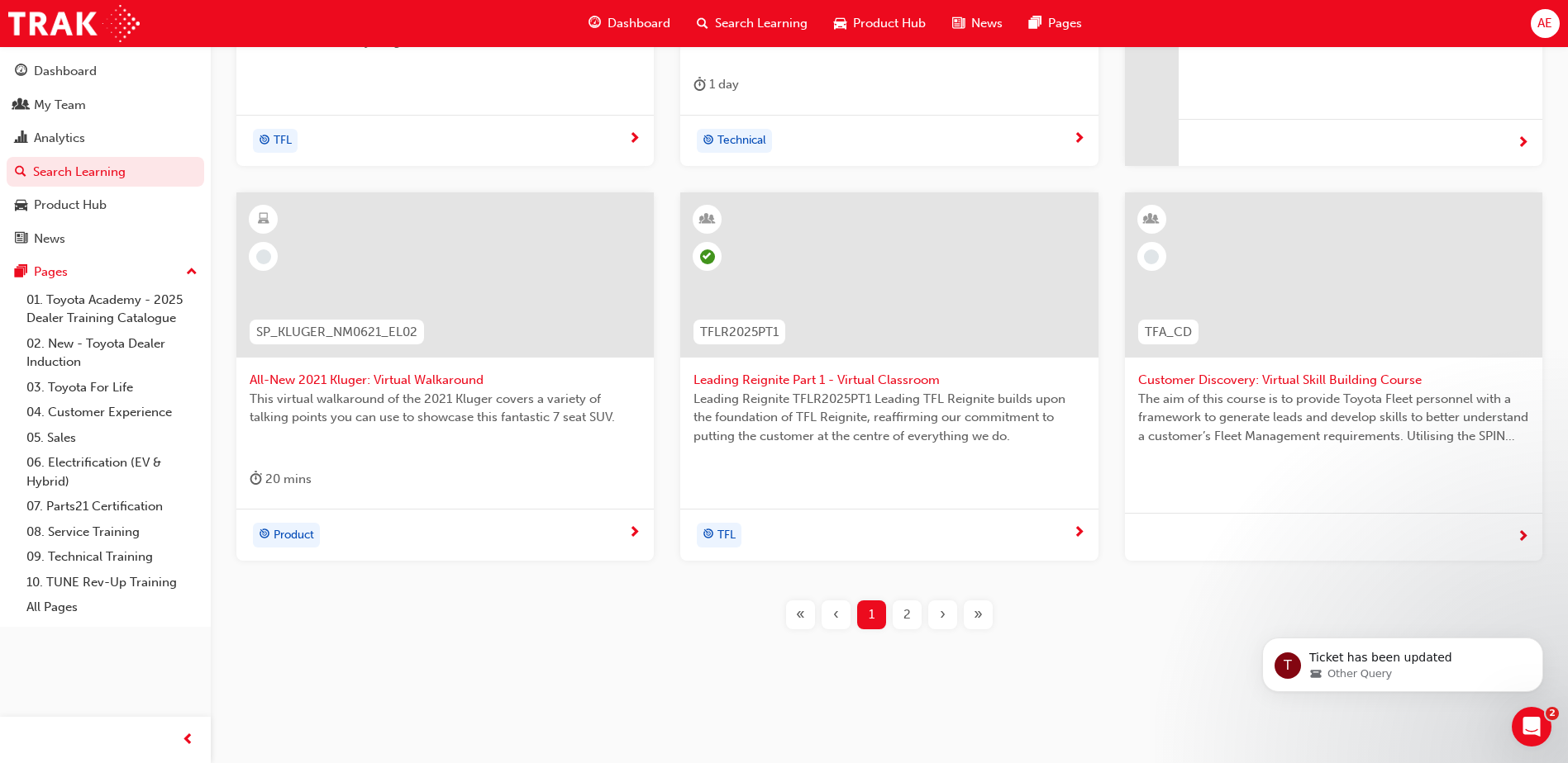
click at [724, 22] on span "Search Learning" at bounding box center [761, 24] width 93 height 19
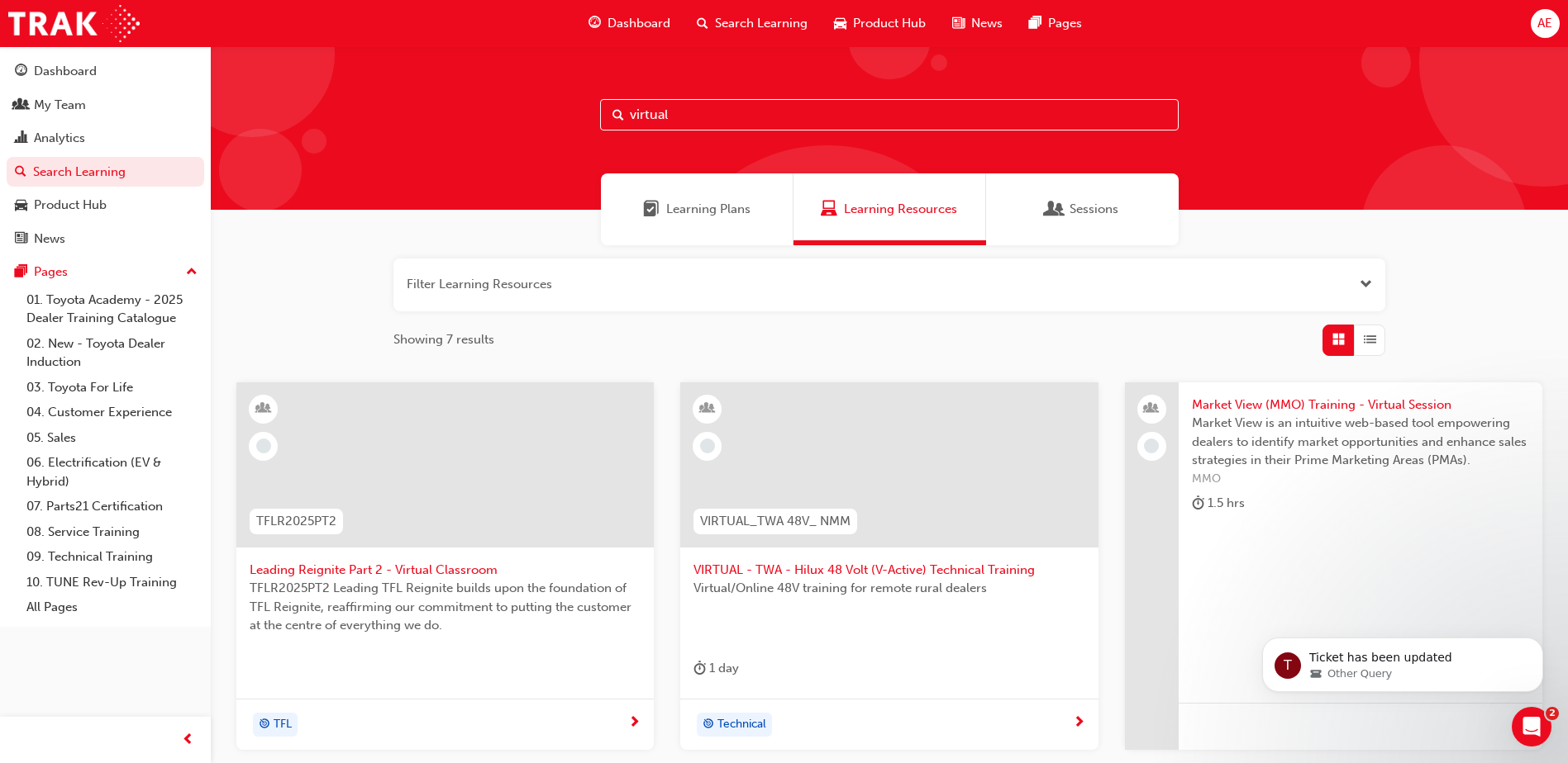
drag, startPoint x: 710, startPoint y: 108, endPoint x: 466, endPoint y: 95, distance: 244.3
click at [466, 95] on div "virtual" at bounding box center [890, 128] width 1357 height 164
paste input "TFLIAVC"
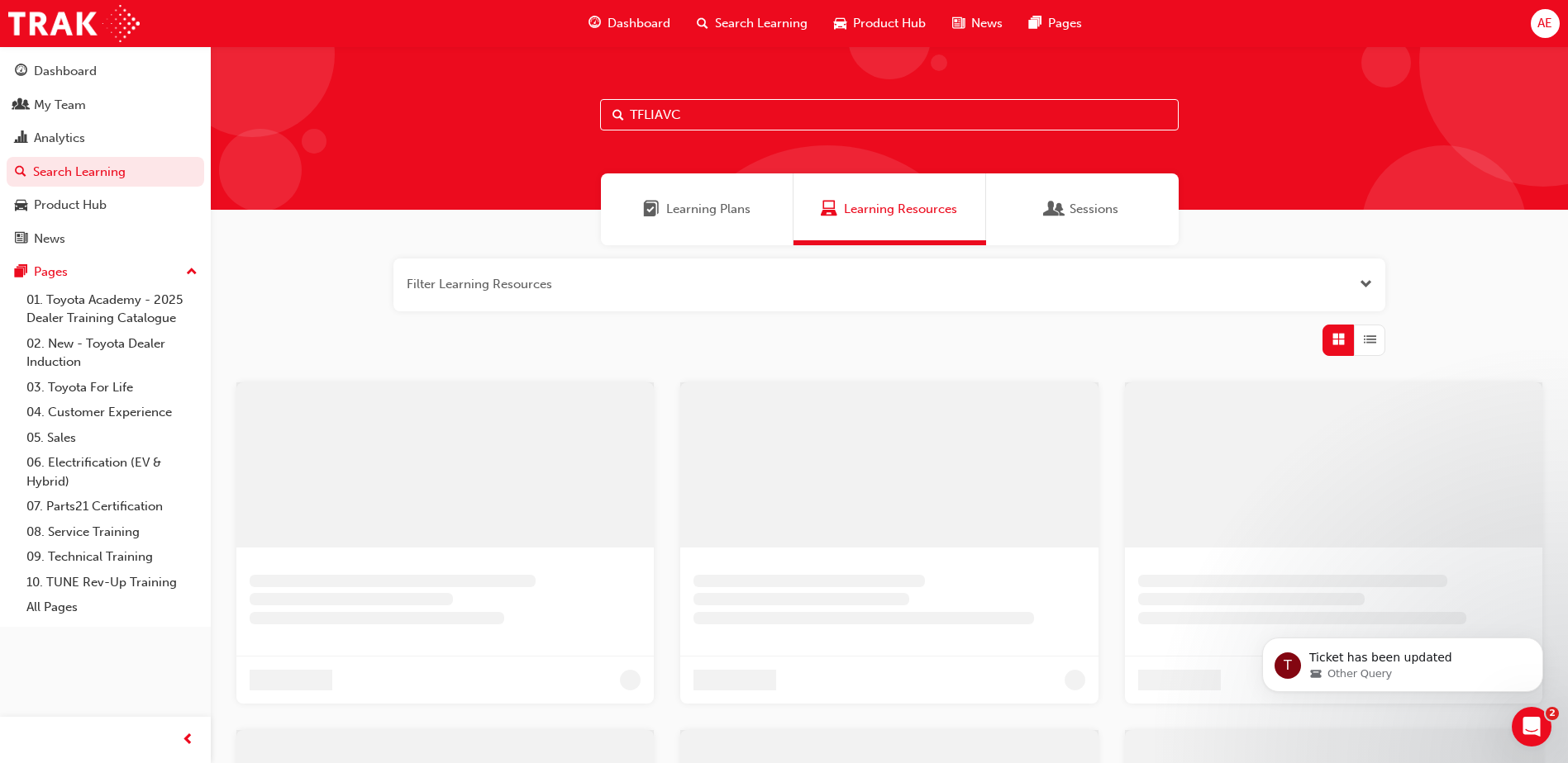
type input "TFLIAVC"
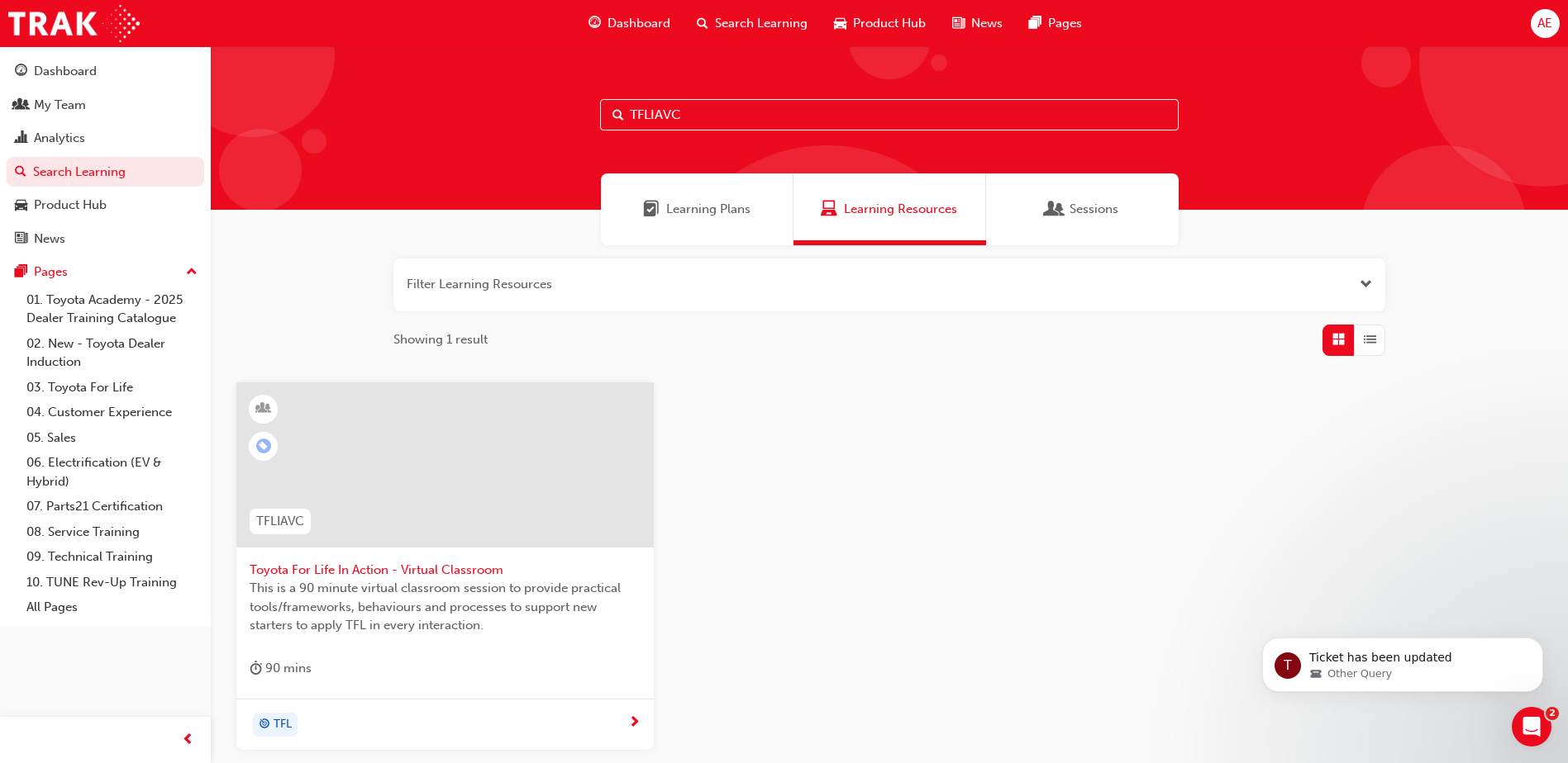
click at [295, 566] on span "Toyota For Life In Action - Virtual Classroom" at bounding box center [445, 570] width 391 height 19
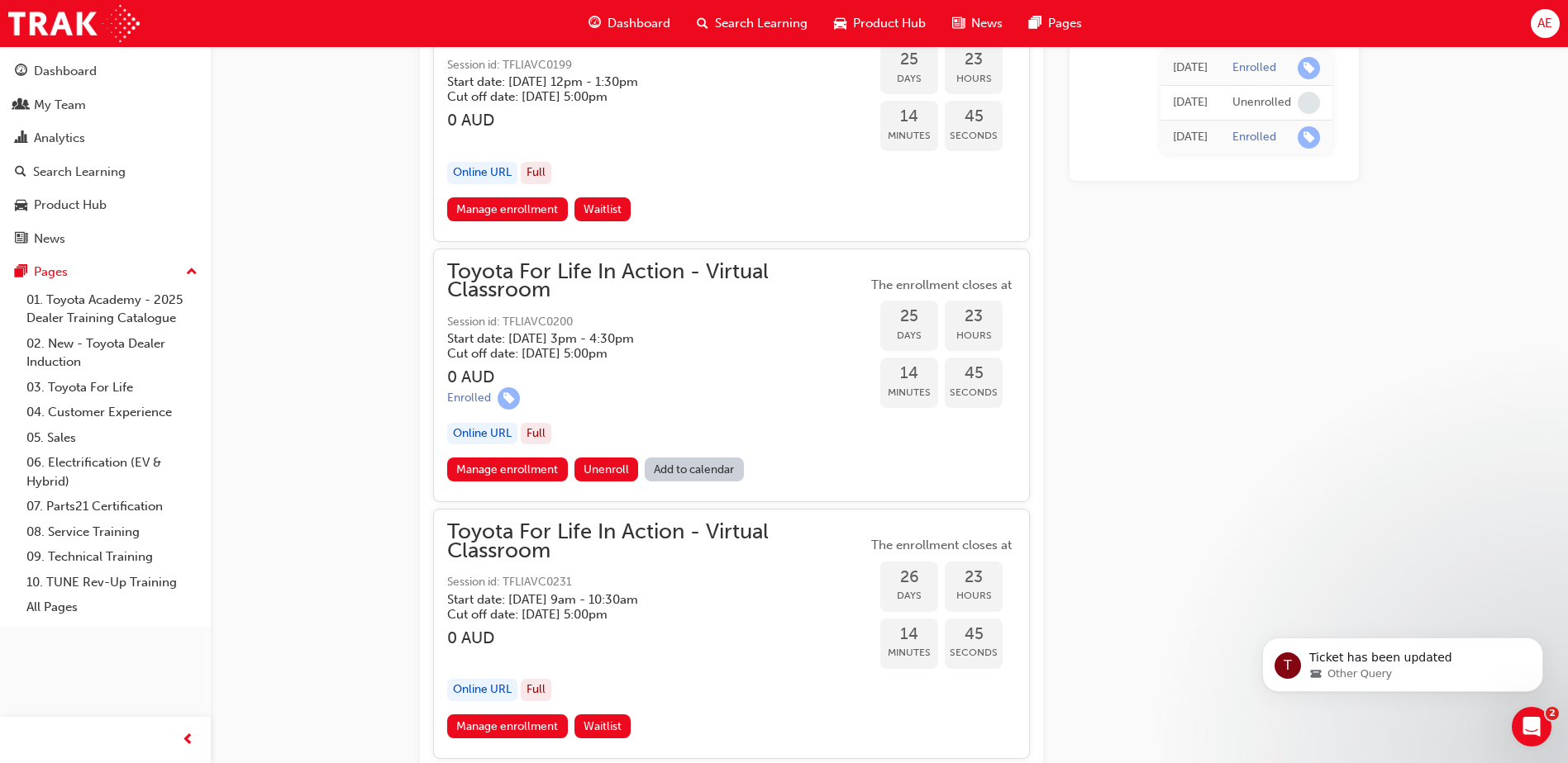
scroll to position [10095, 0]
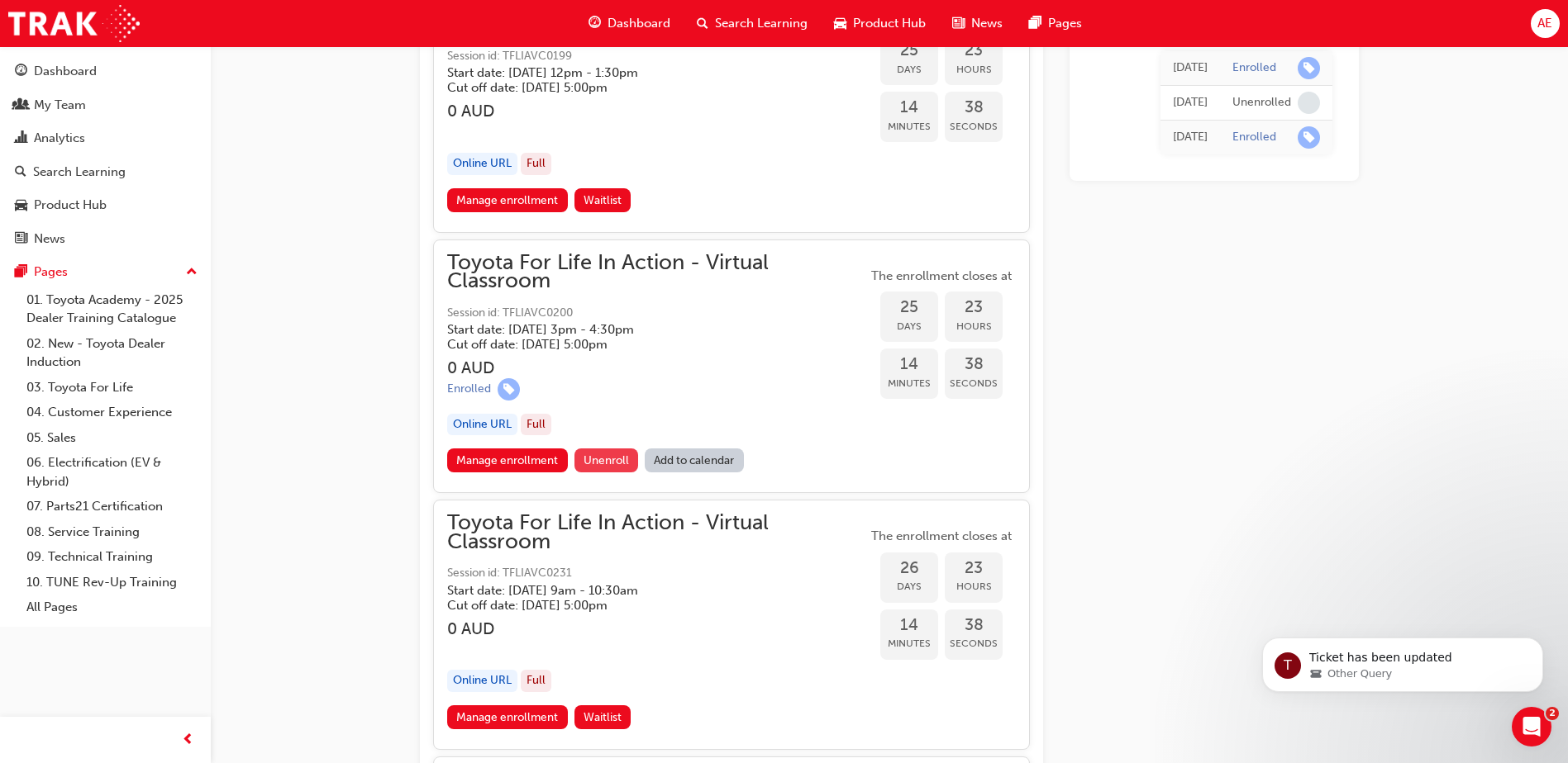
click at [613, 460] on span "Unenroll" at bounding box center [605, 460] width 45 height 14
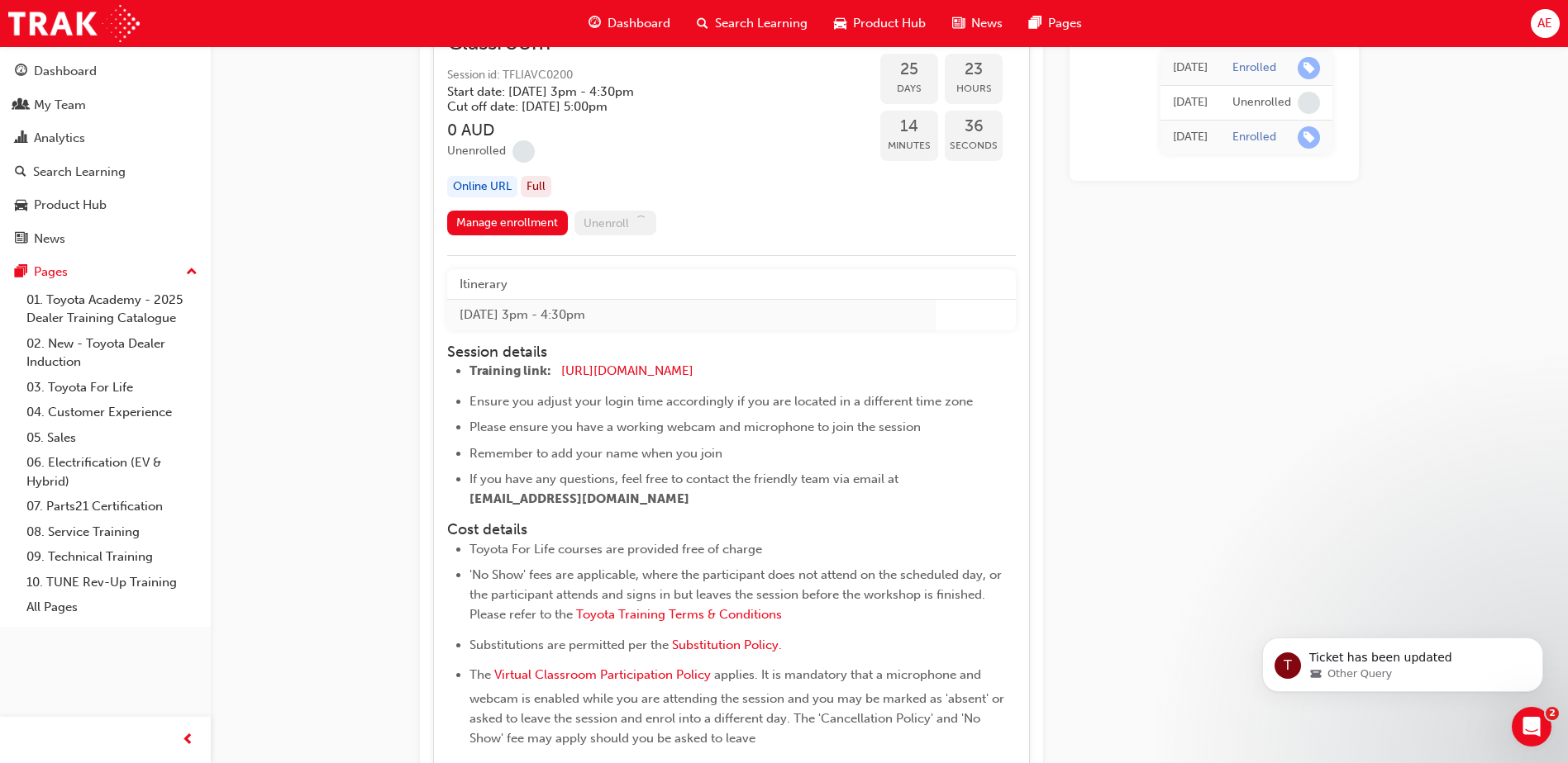
scroll to position [10343, 0]
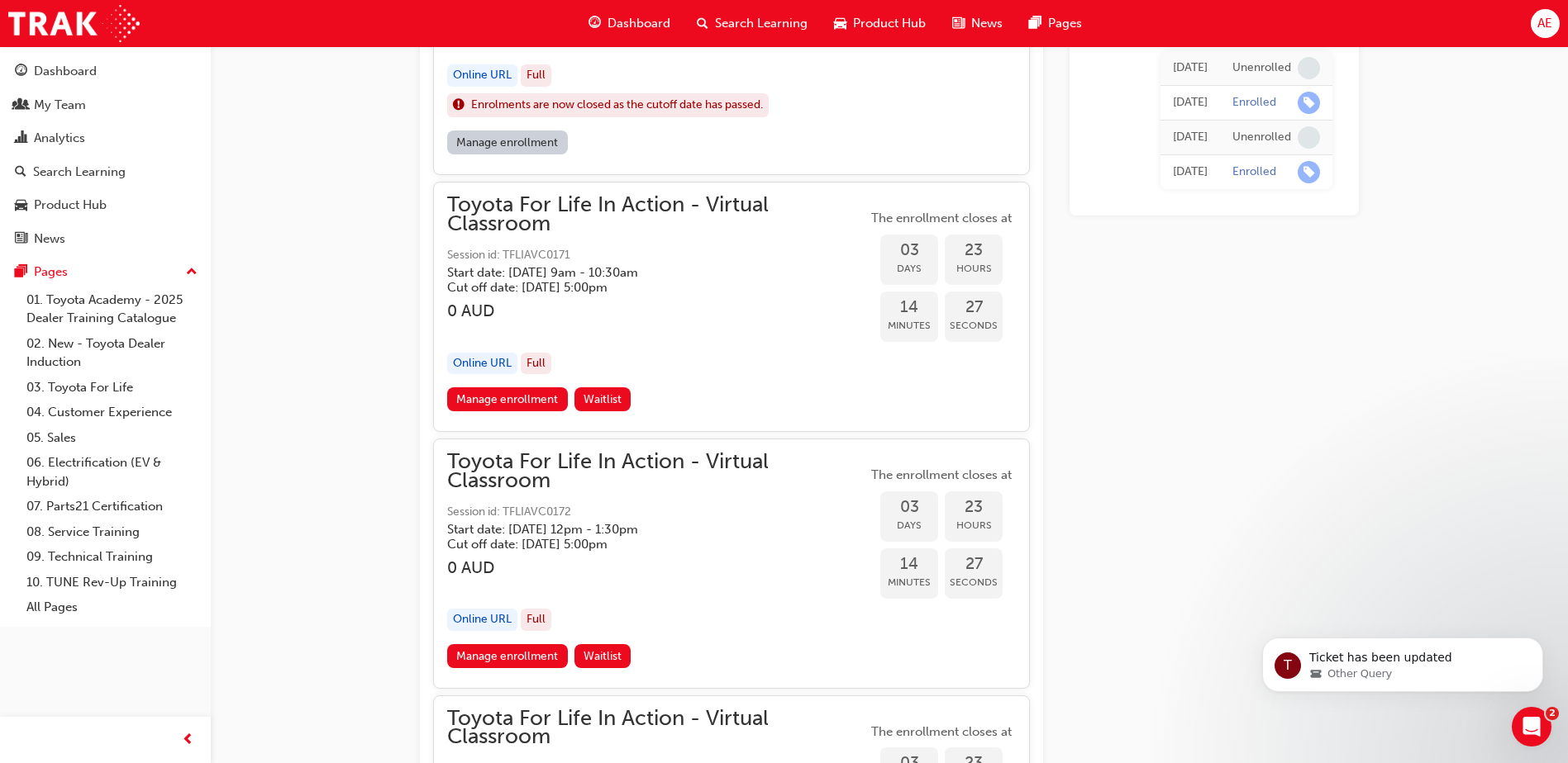
scroll to position [2000, 0]
